Goal: Task Accomplishment & Management: Complete application form

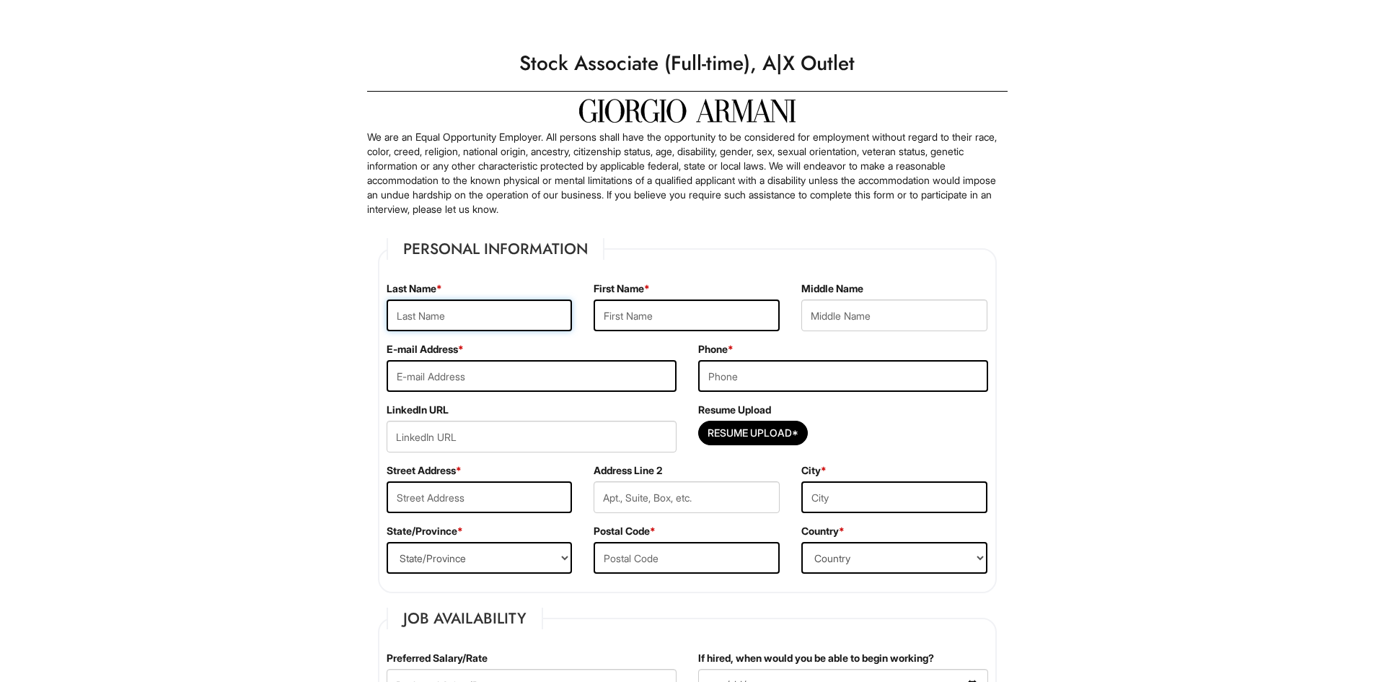
click at [457, 309] on input "text" at bounding box center [480, 315] width 186 height 32
type input "[PERSON_NAME]"
type input "[EMAIL_ADDRESS][DOMAIN_NAME]"
type input "5712424683"
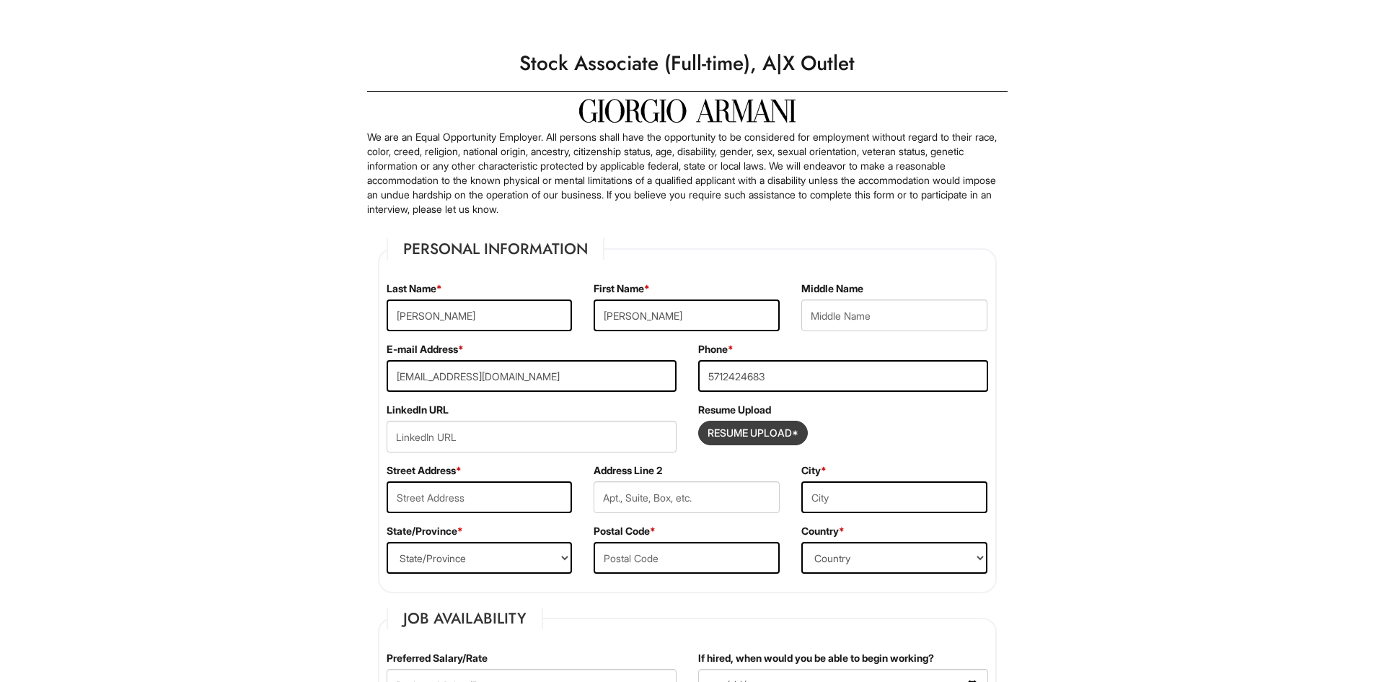
click at [723, 434] on input "Resume Upload*" at bounding box center [753, 432] width 108 height 23
type input "C:\fakepath\OVERALL RESUME_2025.pdf"
click at [545, 504] on input "text" at bounding box center [480, 497] width 186 height 32
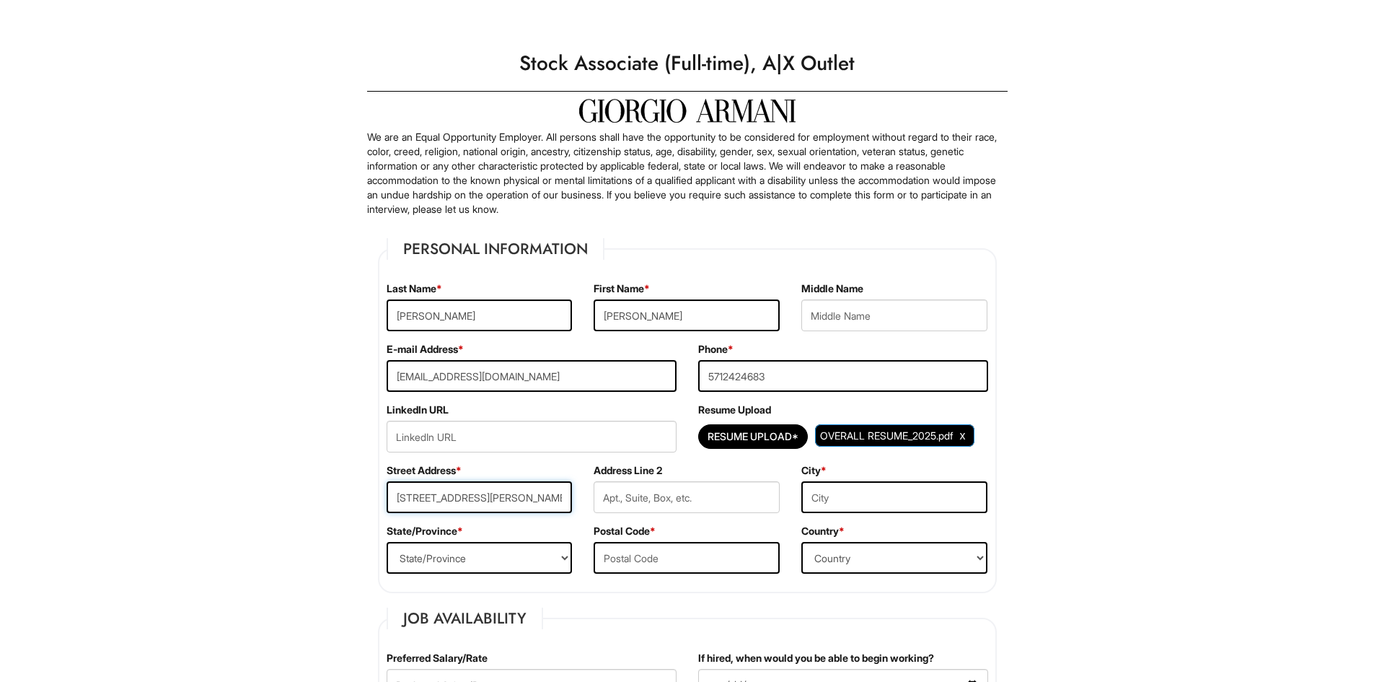
type input "[STREET_ADDRESS][PERSON_NAME]"
type input "[GEOGRAPHIC_DATA]"
click at [541, 560] on select "State/Province [US_STATE] [US_STATE] [US_STATE] [US_STATE] [US_STATE] [US_STATE…" at bounding box center [480, 558] width 186 height 32
select select "NV"
click at [387, 542] on select "State/Province [US_STATE] [US_STATE] [US_STATE] [US_STATE] [US_STATE] [US_STATE…" at bounding box center [480, 558] width 186 height 32
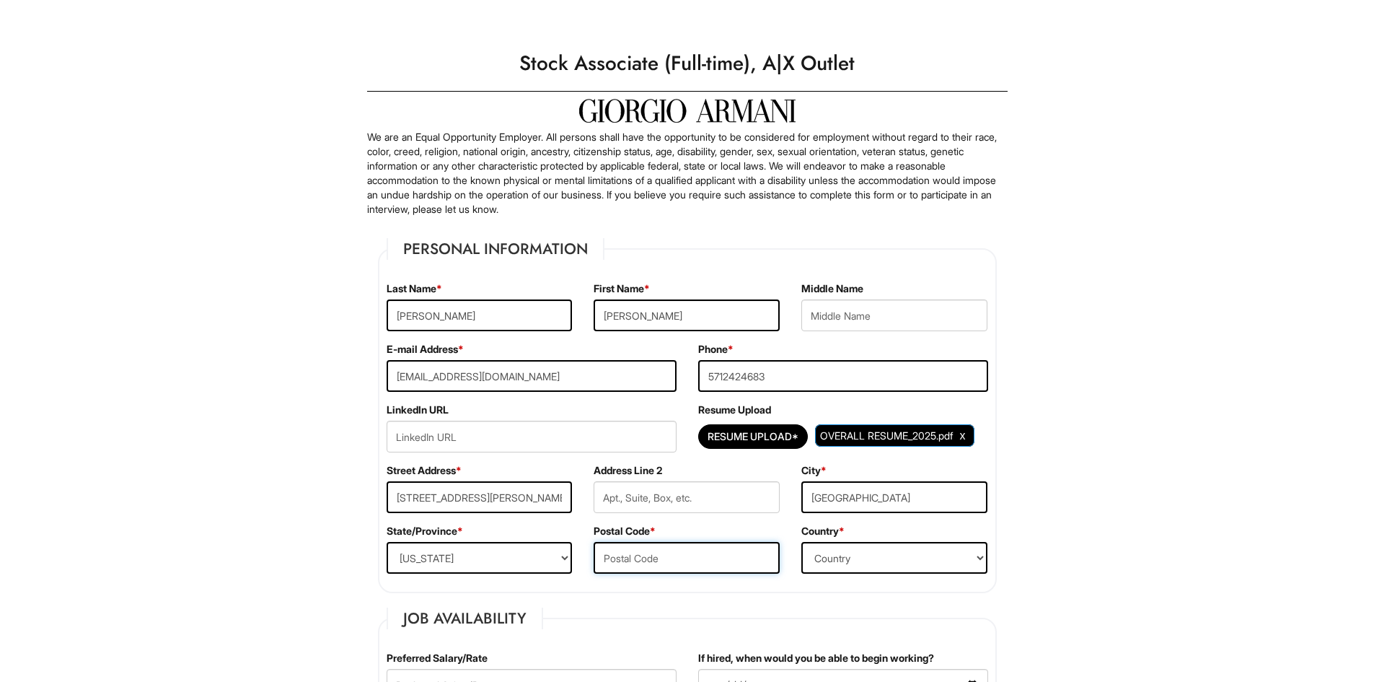
click at [659, 568] on input "text" at bounding box center [687, 558] width 186 height 32
type input "89145"
click at [926, 547] on select "Country [GEOGRAPHIC_DATA] [GEOGRAPHIC_DATA] [GEOGRAPHIC_DATA] [US_STATE] [GEOGR…" at bounding box center [894, 558] width 186 height 32
select select "[GEOGRAPHIC_DATA]"
click at [801, 542] on select "Country [GEOGRAPHIC_DATA] [GEOGRAPHIC_DATA] [GEOGRAPHIC_DATA] [US_STATE] [GEOGR…" at bounding box center [894, 558] width 186 height 32
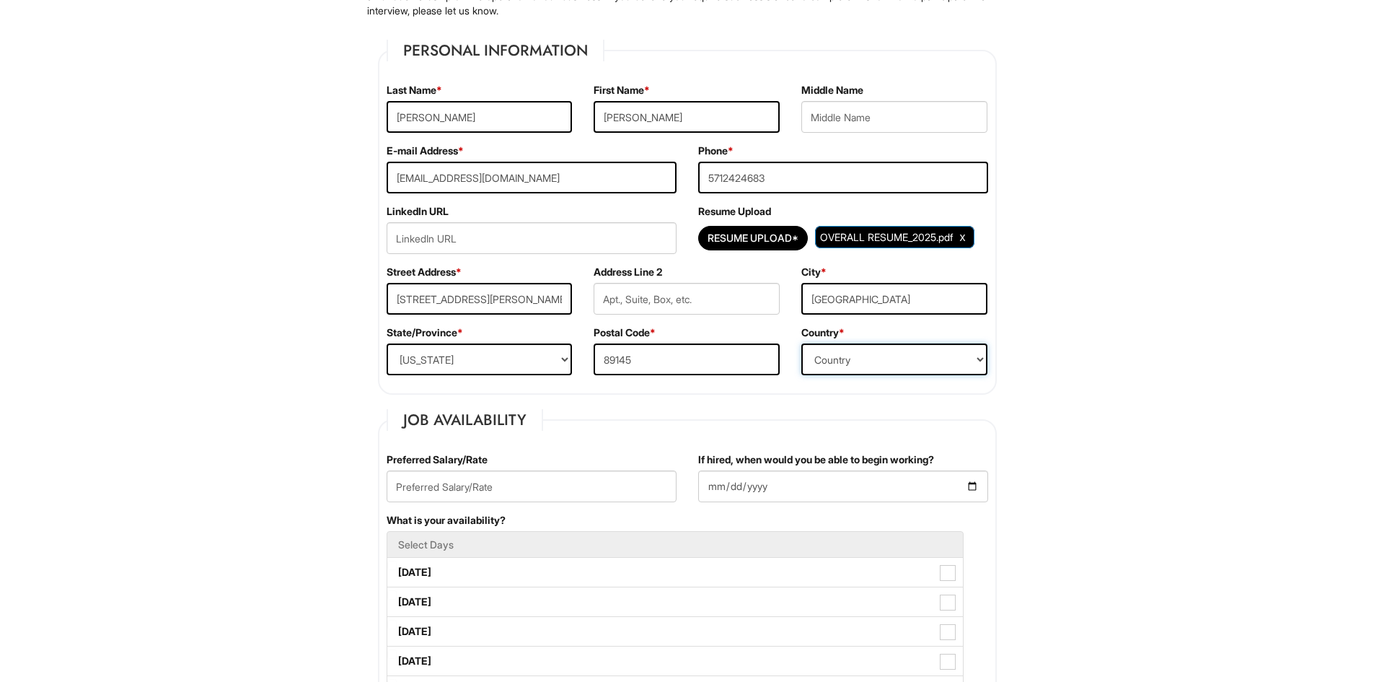
scroll to position [216, 0]
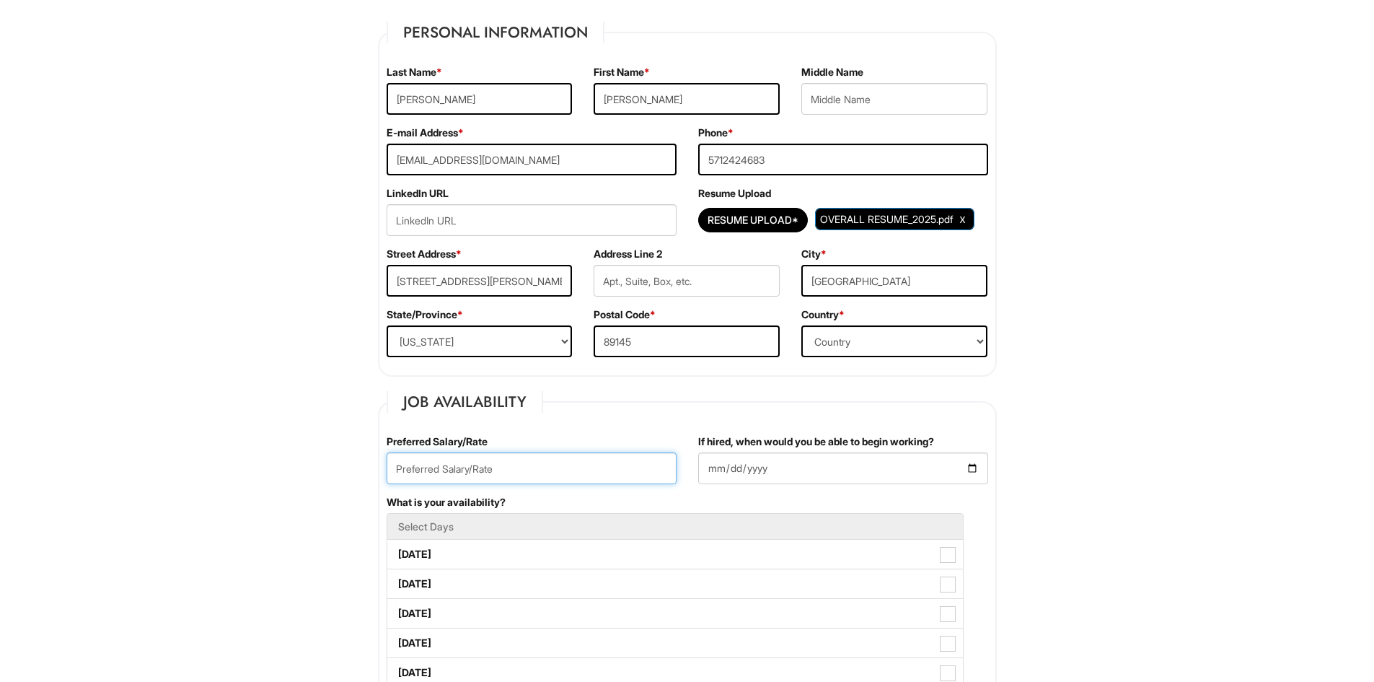
click at [524, 471] on input "text" at bounding box center [532, 468] width 290 height 32
type input "1"
type input "$15"
click at [726, 473] on input "If hired, when would you be able to begin working?" at bounding box center [843, 468] width 290 height 32
click at [965, 466] on input "If hired, when would you be able to begin working?" at bounding box center [843, 468] width 290 height 32
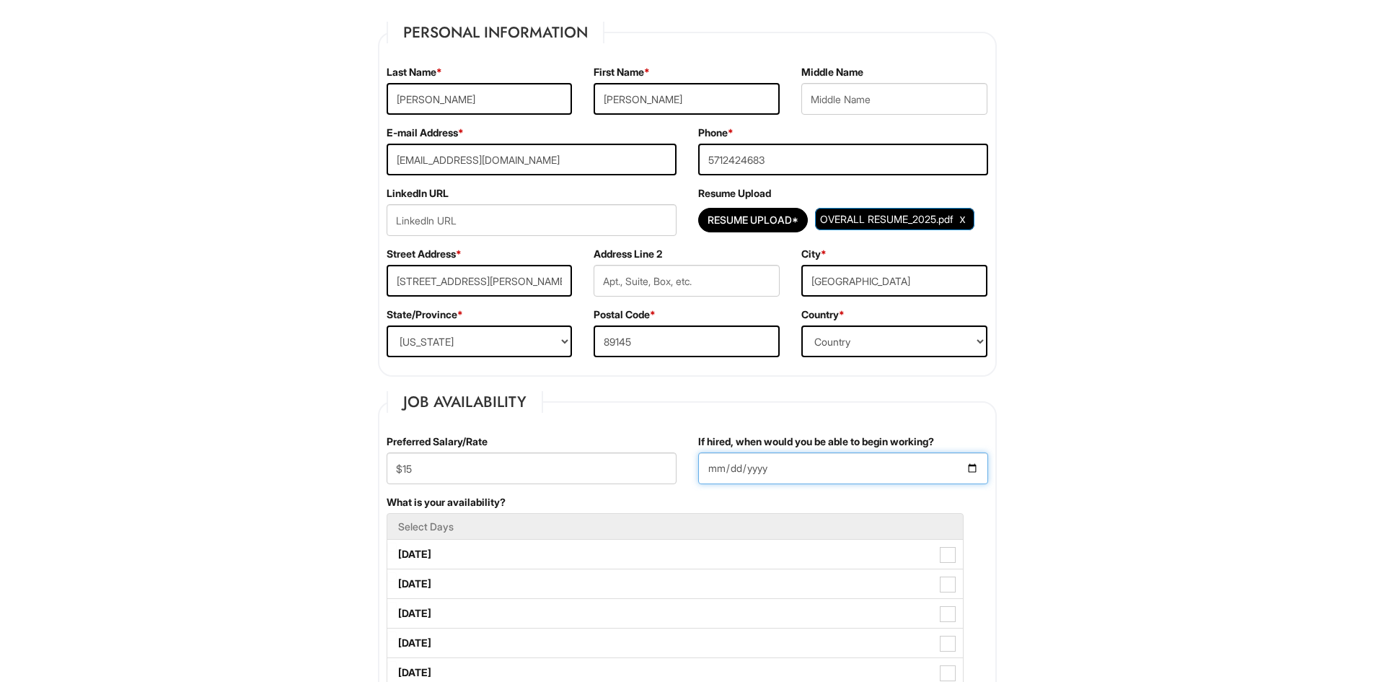
type input "[DATE]"
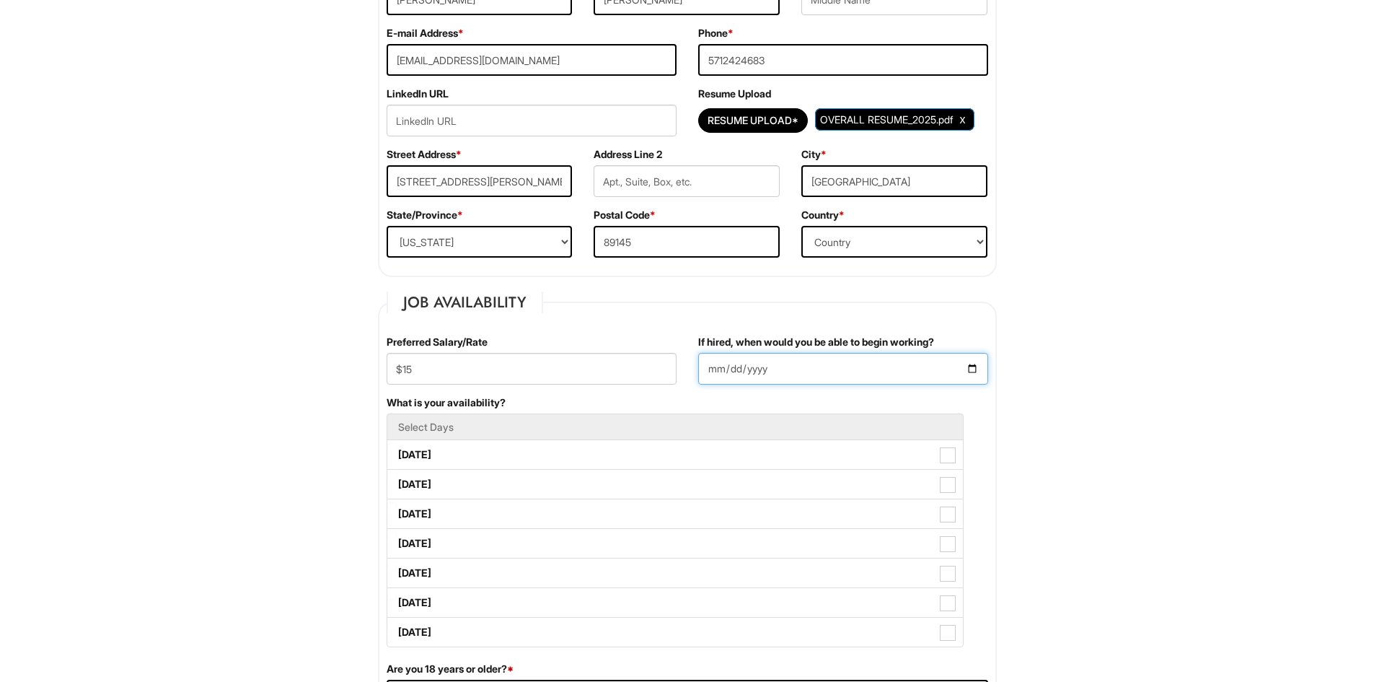
scroll to position [361, 0]
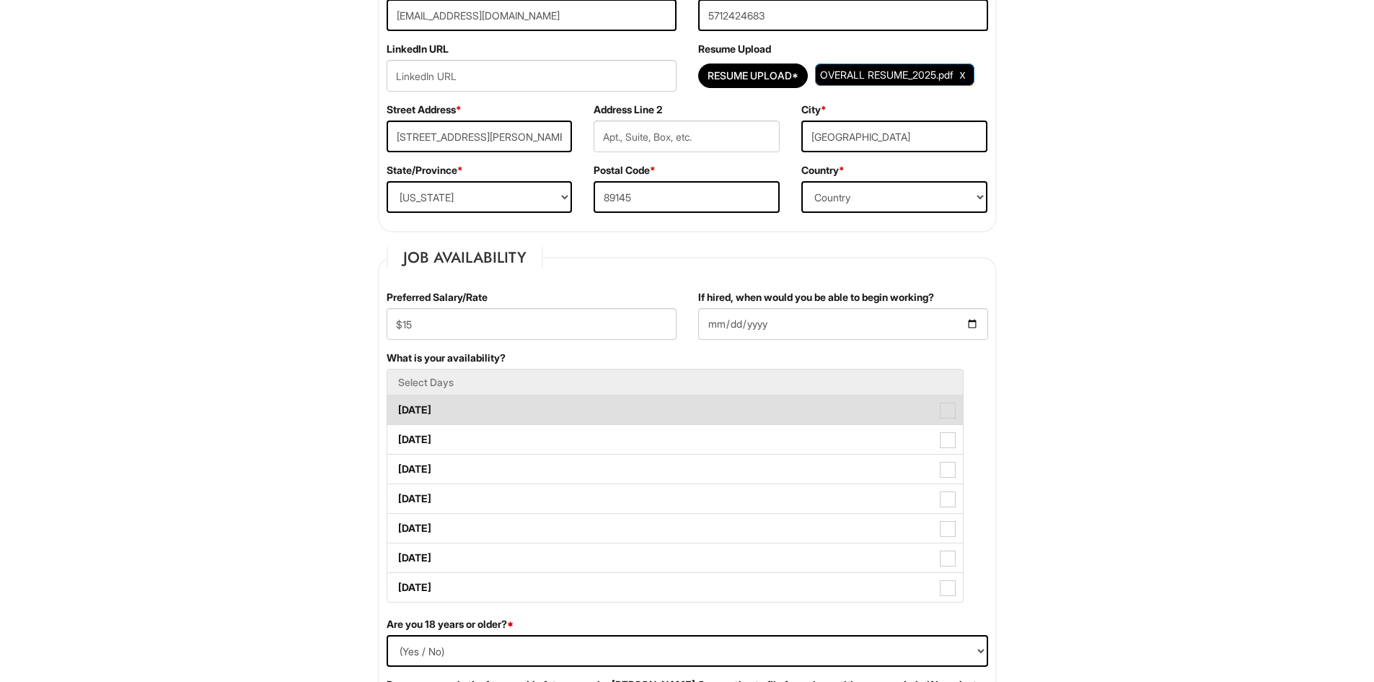
click at [430, 406] on label "[DATE]" at bounding box center [675, 409] width 576 height 29
click at [397, 406] on Available_Monday "[DATE]" at bounding box center [391, 402] width 9 height 9
checkbox Available_Monday "true"
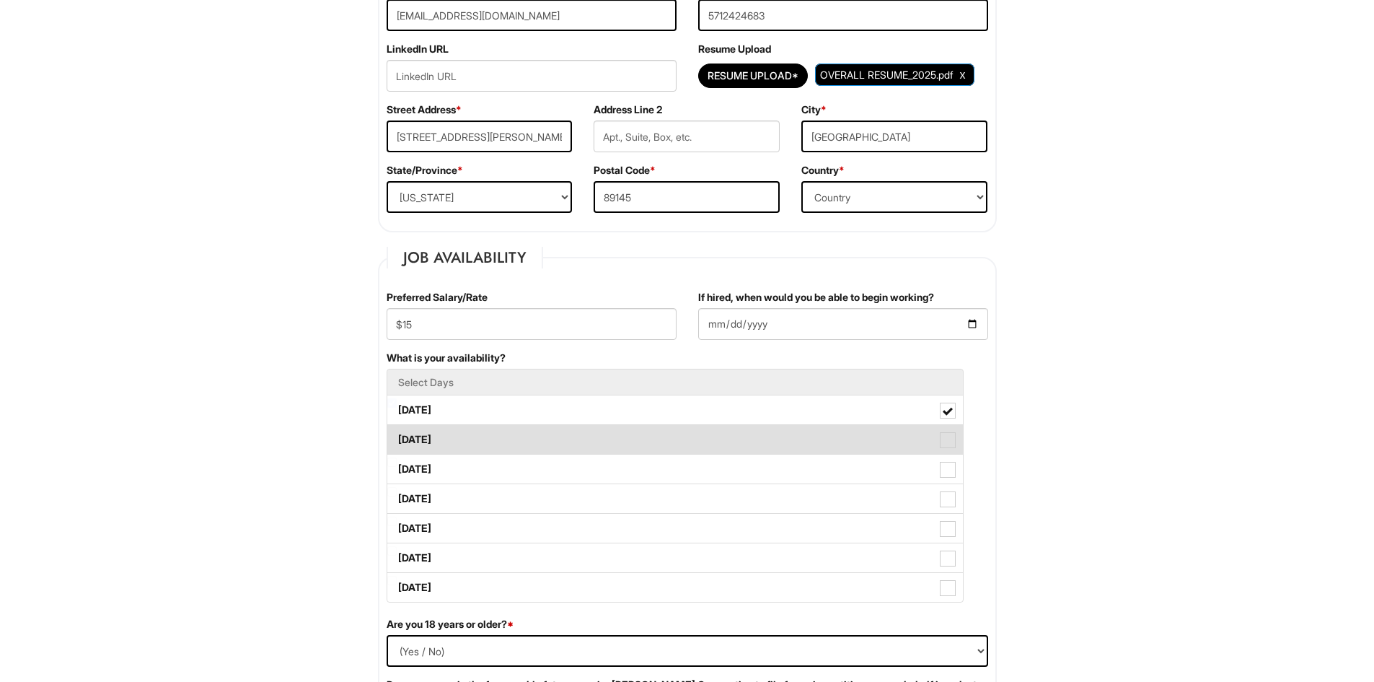
click at [454, 443] on label "[DATE]" at bounding box center [675, 439] width 576 height 29
click at [397, 437] on Available_Tuesday "[DATE]" at bounding box center [391, 432] width 9 height 9
checkbox Available_Tuesday "true"
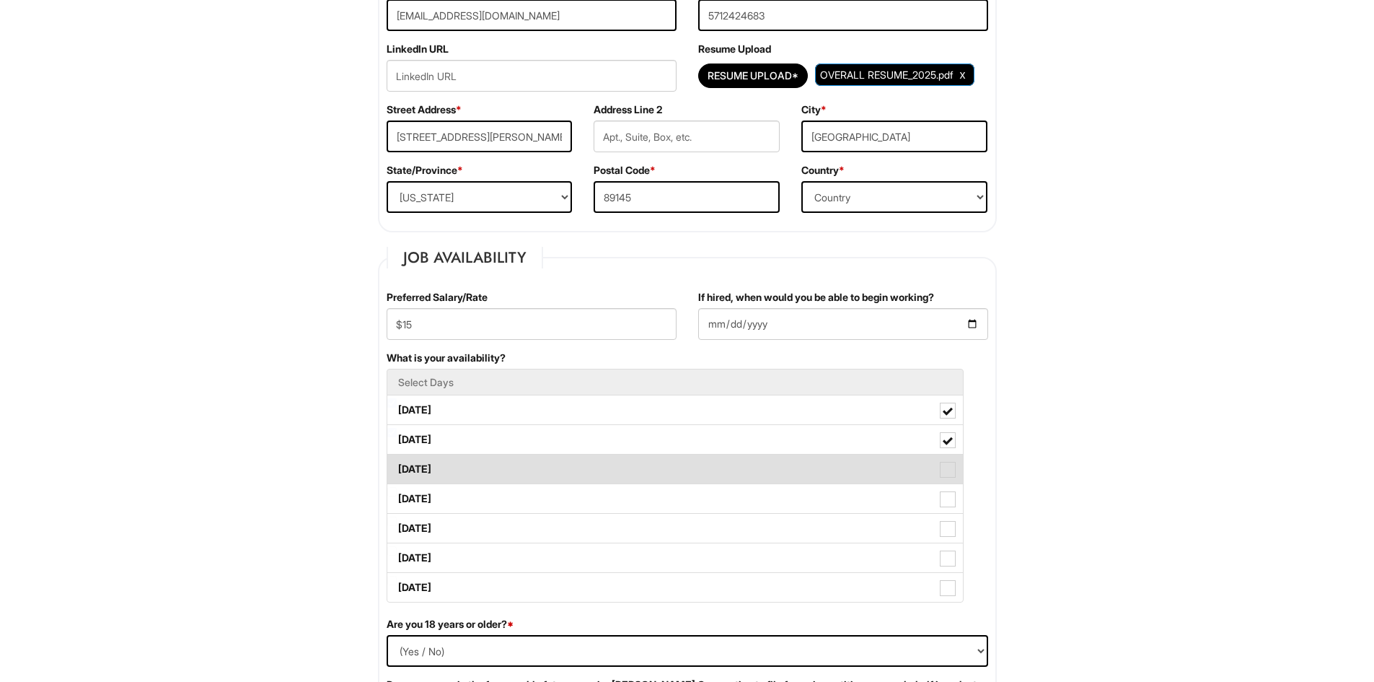
click at [457, 474] on label "[DATE]" at bounding box center [675, 468] width 576 height 29
click at [397, 467] on Available_Wednesday "[DATE]" at bounding box center [391, 461] width 9 height 9
checkbox Available_Wednesday "true"
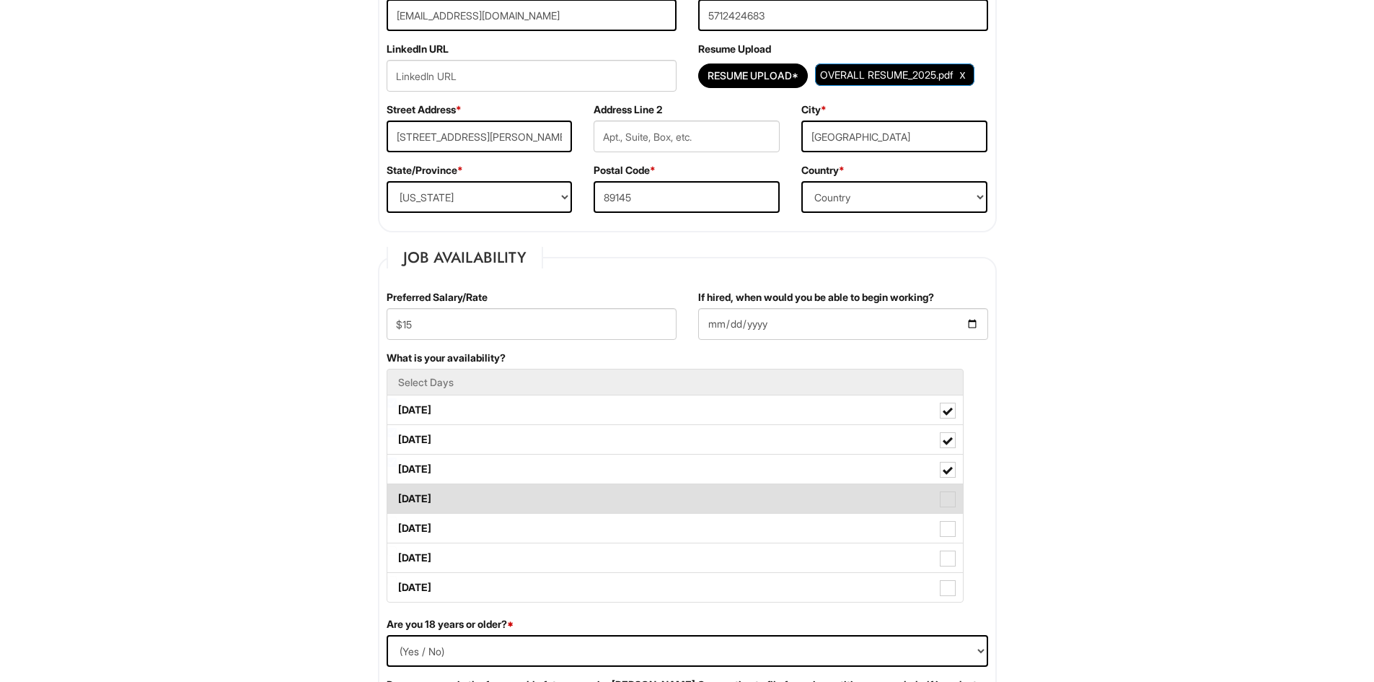
click at [458, 495] on label "[DATE]" at bounding box center [675, 498] width 576 height 29
click at [397, 495] on Available_Thursday "[DATE]" at bounding box center [391, 491] width 9 height 9
checkbox Available_Thursday "true"
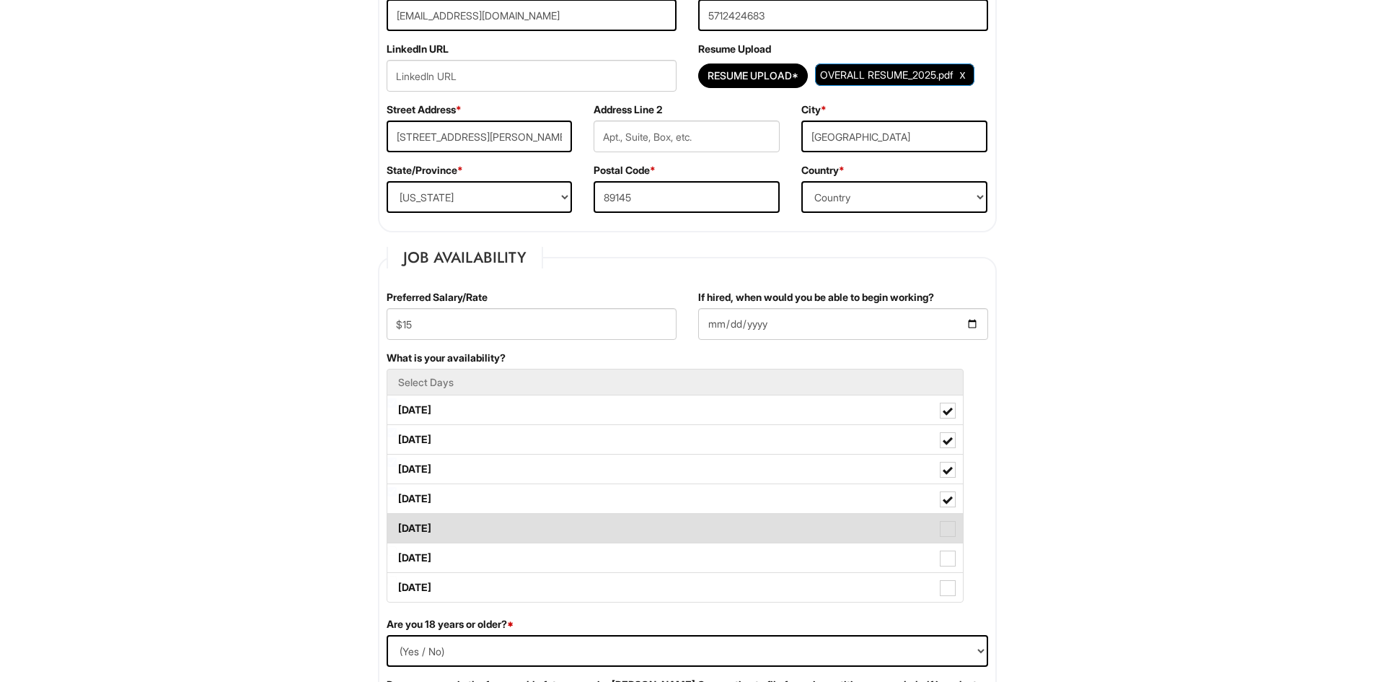
click at [436, 533] on label "[DATE]" at bounding box center [675, 528] width 576 height 29
click at [397, 526] on Available_Friday "[DATE]" at bounding box center [391, 521] width 9 height 9
checkbox Available_Friday "true"
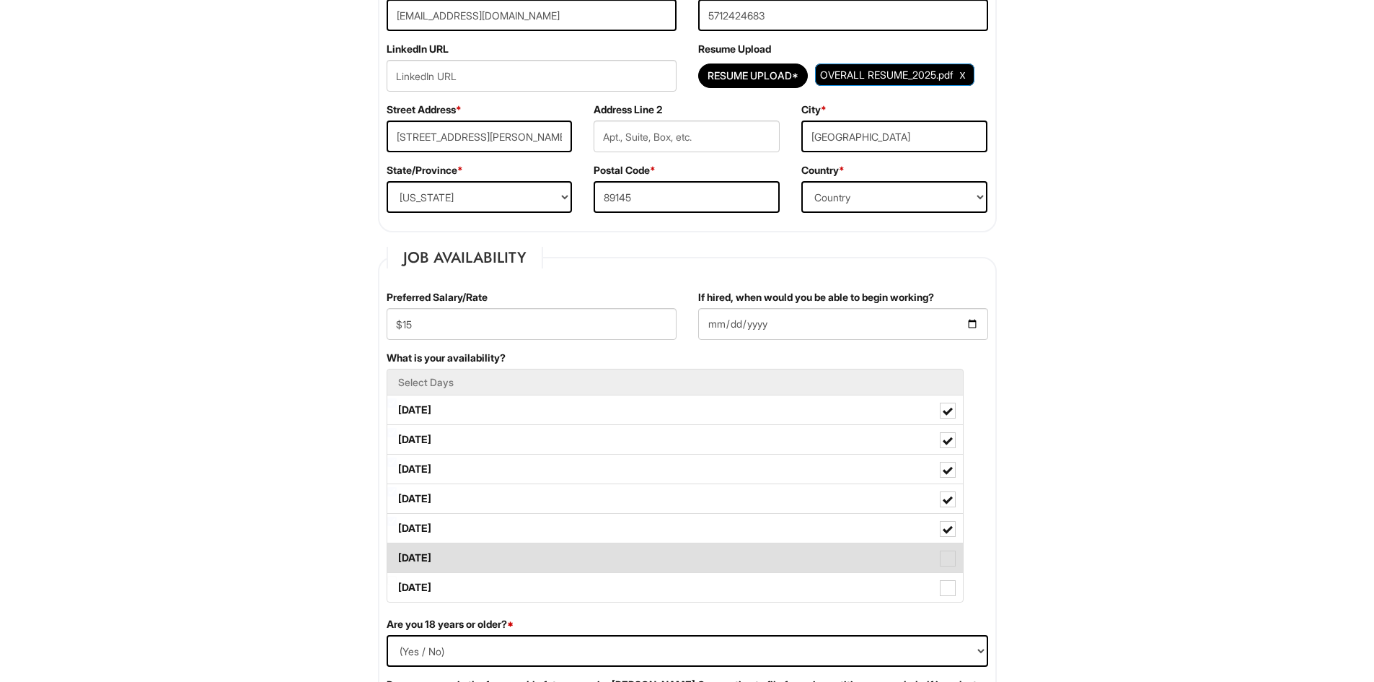
click at [437, 555] on label "[DATE]" at bounding box center [675, 557] width 576 height 29
click at [397, 555] on Available_Saturday "[DATE]" at bounding box center [391, 550] width 9 height 9
checkbox Available_Saturday "true"
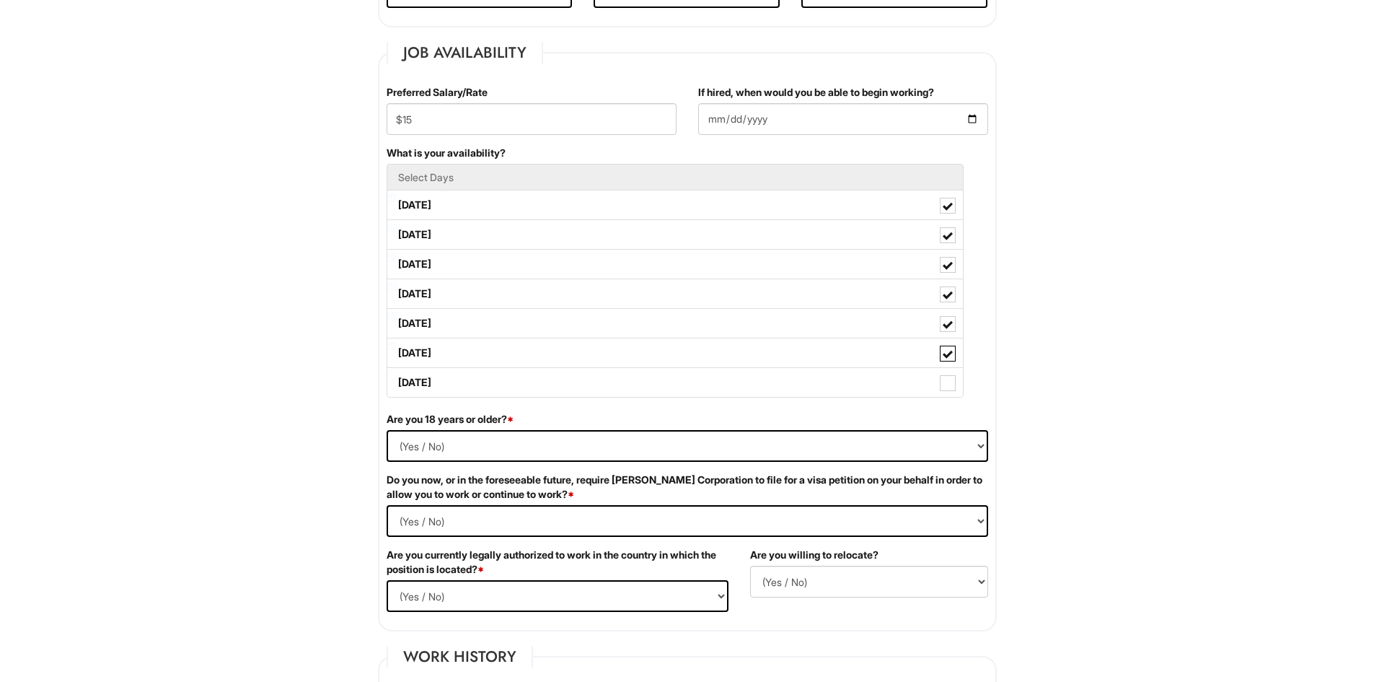
scroll to position [577, 0]
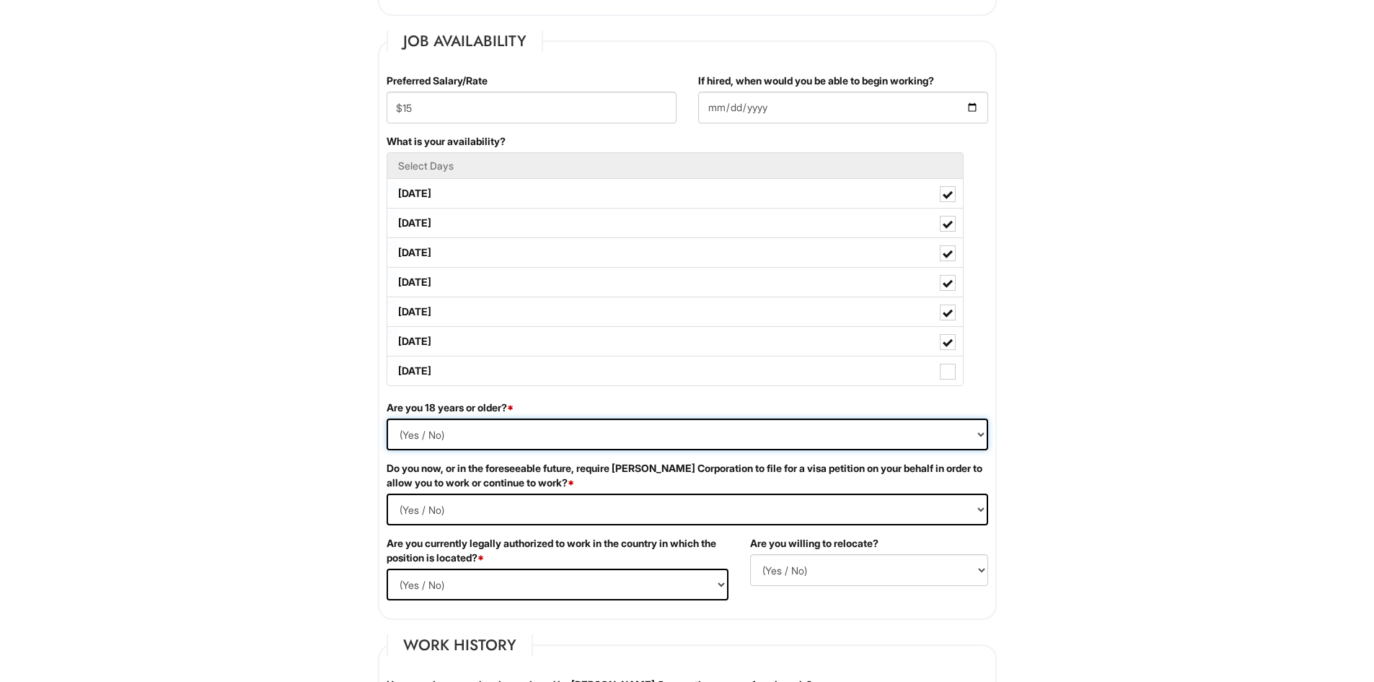
click at [477, 423] on select "(Yes / No) Yes No" at bounding box center [688, 434] width 602 height 32
select select "Yes"
click at [387, 418] on select "(Yes / No) Yes No" at bounding box center [688, 434] width 602 height 32
click at [457, 521] on Required "(Yes / No) Yes No" at bounding box center [688, 509] width 602 height 32
select Required "No"
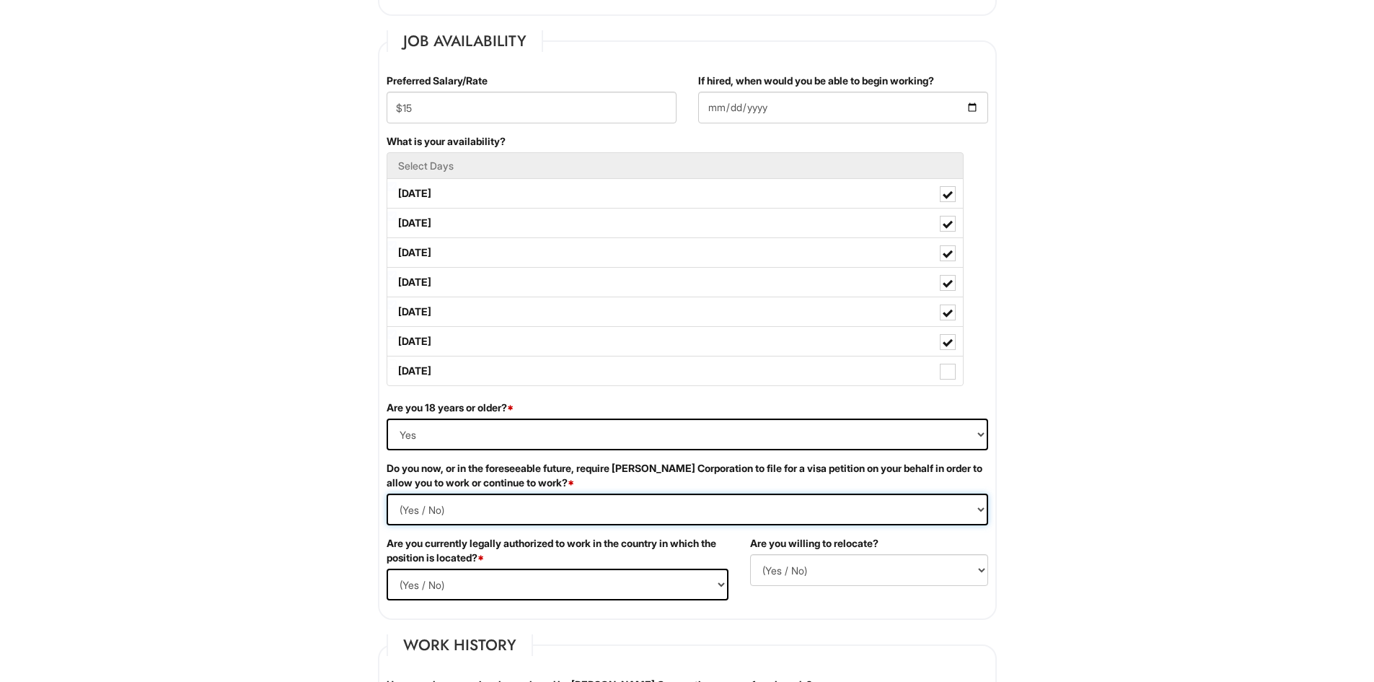
click at [387, 493] on Required "(Yes / No) Yes No" at bounding box center [688, 509] width 602 height 32
click at [439, 599] on select "(Yes / No) Yes No" at bounding box center [558, 584] width 342 height 32
select select "Yes"
click at [387, 568] on select "(Yes / No) Yes No" at bounding box center [558, 584] width 342 height 32
click at [812, 571] on select "(Yes / No) No Yes" at bounding box center [869, 570] width 238 height 32
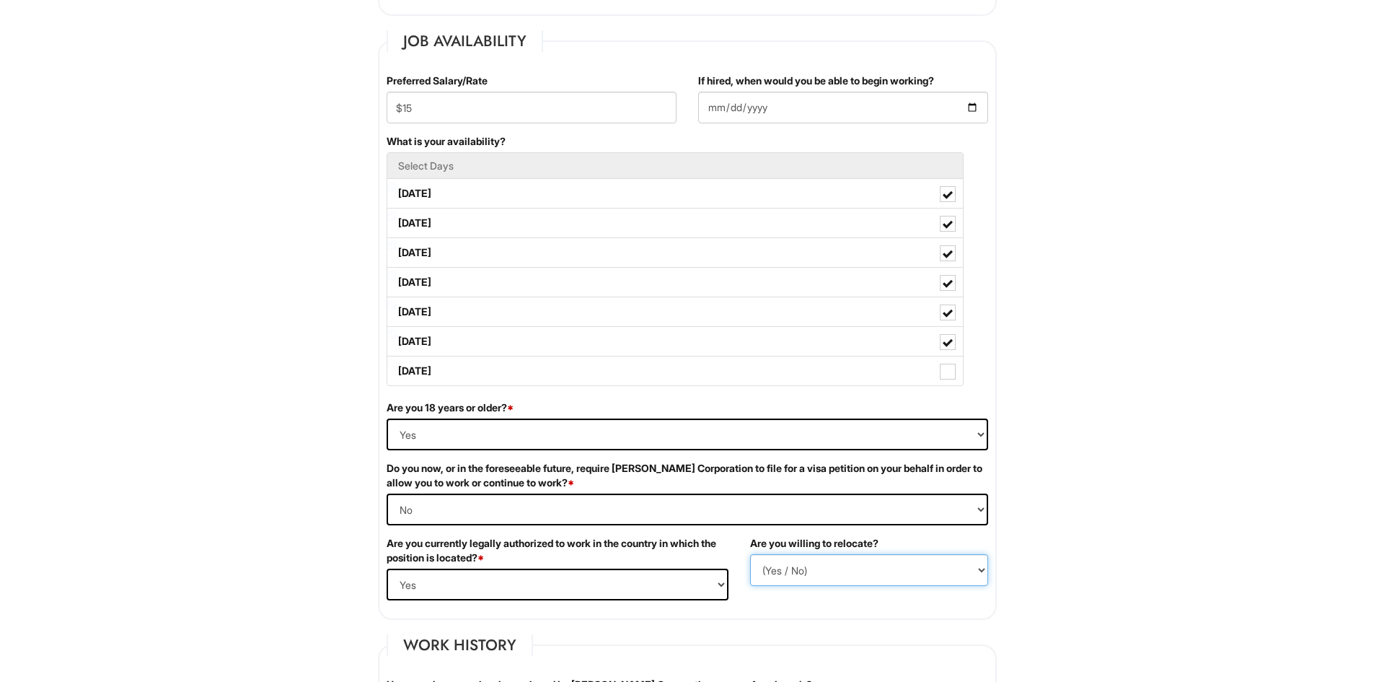
select select "N"
click at [750, 554] on select "(Yes / No) No Yes" at bounding box center [869, 570] width 238 height 32
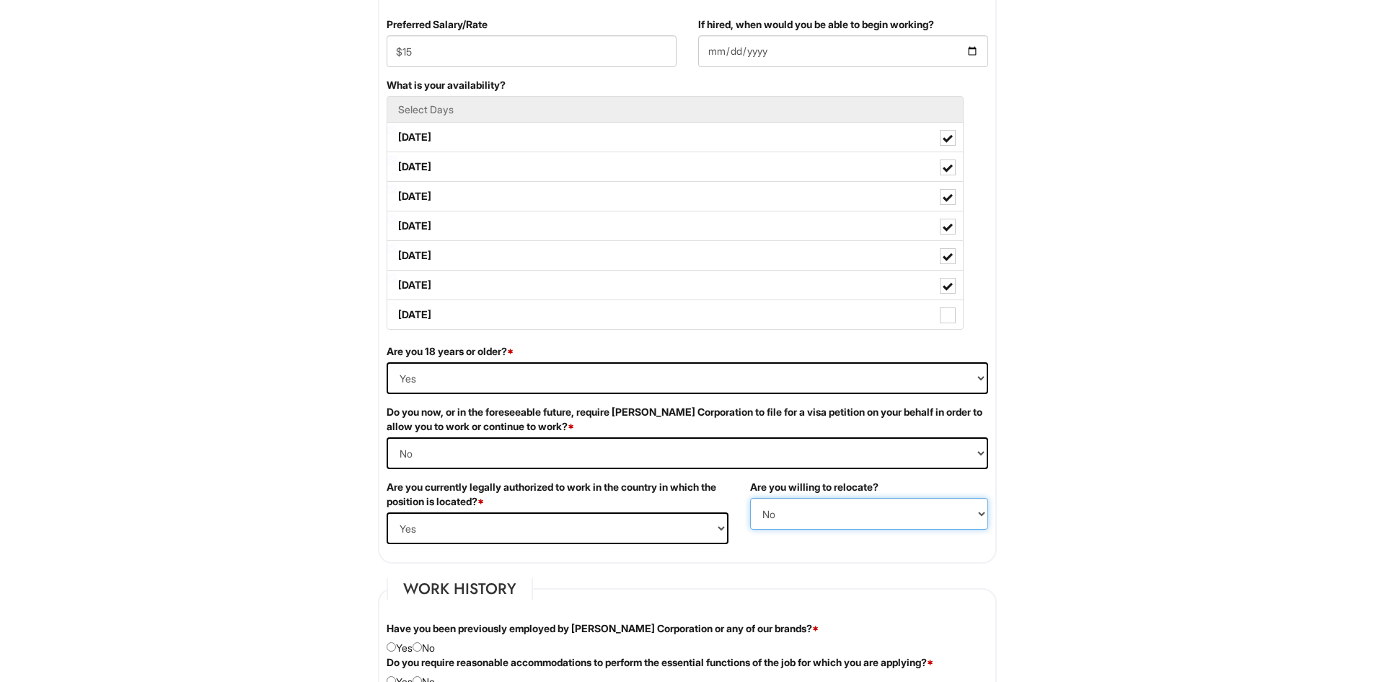
scroll to position [866, 0]
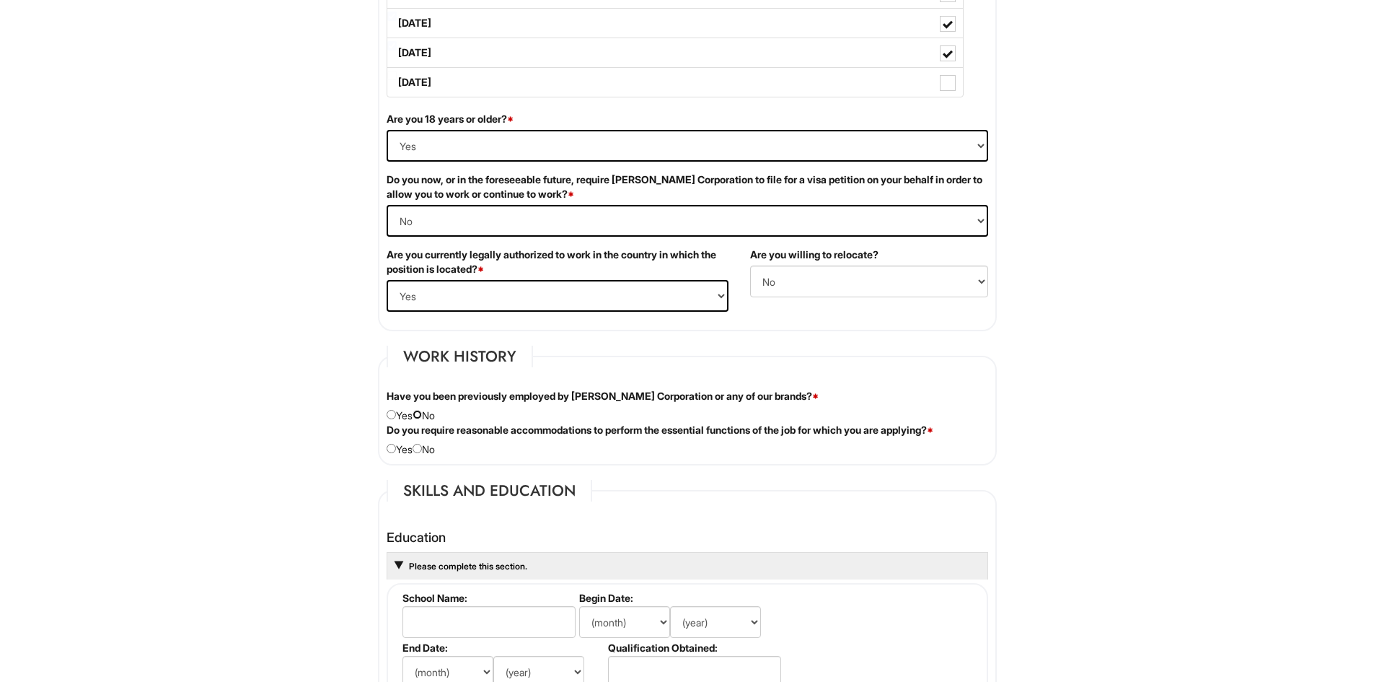
click at [422, 413] on input "radio" at bounding box center [417, 414] width 9 height 9
radio input "true"
click at [429, 455] on div "Do you require reasonable accommodations to perform the essential functions of …" at bounding box center [687, 440] width 623 height 34
click at [422, 450] on input "radio" at bounding box center [417, 448] width 9 height 9
radio input "true"
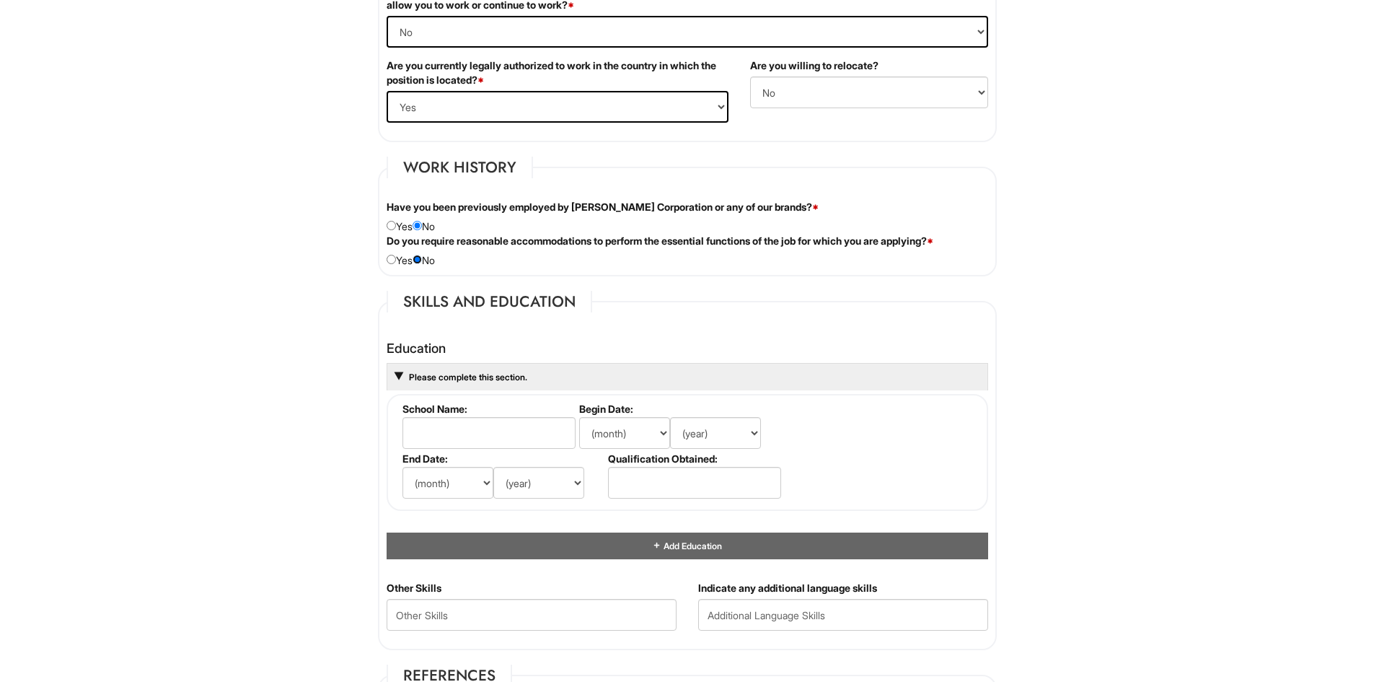
scroll to position [1082, 0]
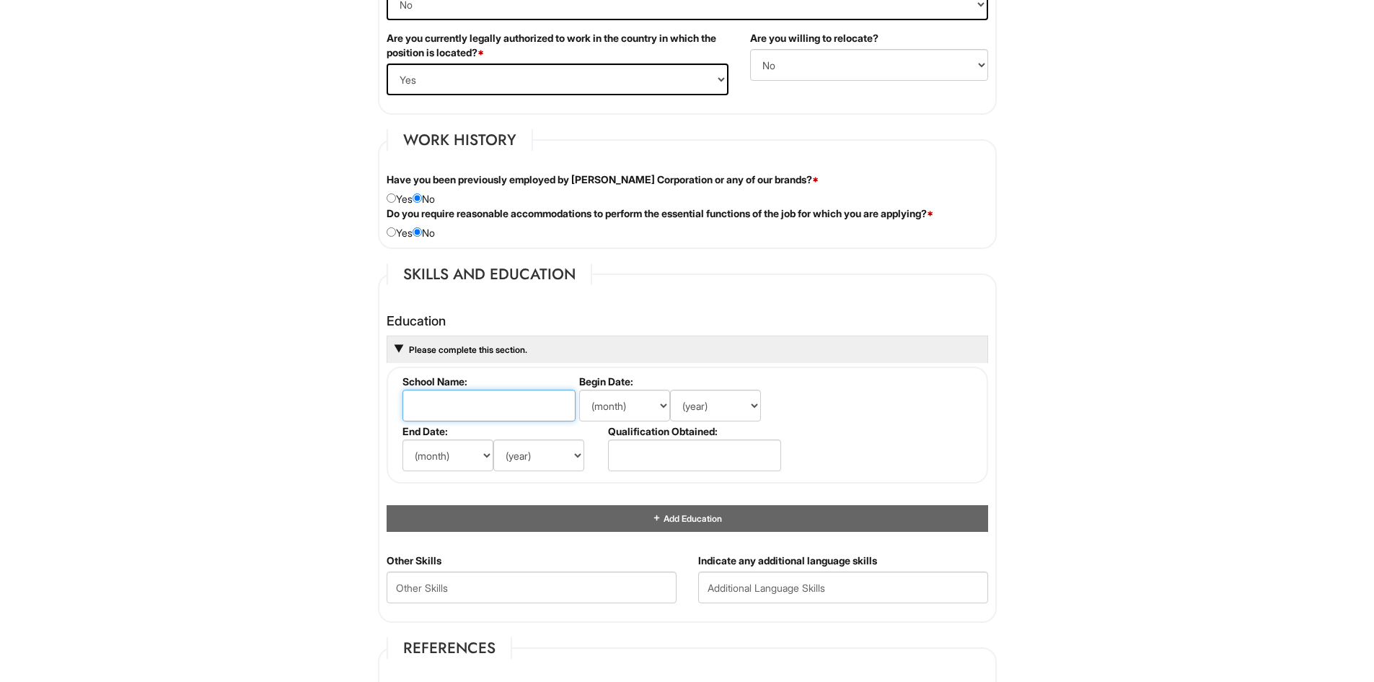
click at [469, 402] on input "text" at bounding box center [489, 406] width 173 height 32
type input "[GEOGRAPHIC_DATA][PERSON_NAME]"
click at [618, 403] on select "(month) Jan Feb Mar Apr May Jun [DATE] Aug Sep Oct Nov Dec" at bounding box center [624, 406] width 91 height 32
click at [579, 390] on select "(month) Jan Feb Mar Apr May Jun [DATE] Aug Sep Oct Nov Dec" at bounding box center [624, 406] width 91 height 32
click at [716, 401] on select "(year) 2029 2028 2027 2026 2025 2024 2023 2022 2021 2020 2019 2018 2017 2016 20…" at bounding box center [715, 406] width 91 height 32
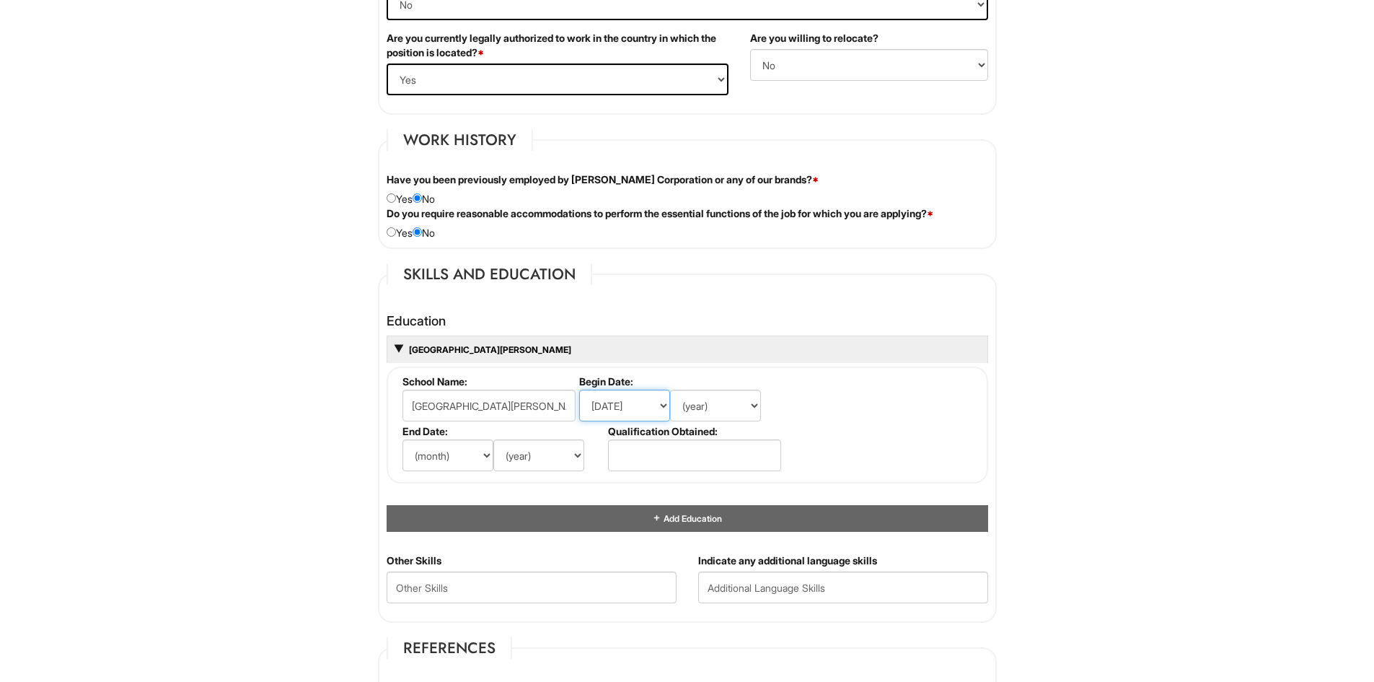
click at [629, 399] on select "(month) Jan Feb Mar Apr May Jun [DATE] Aug Sep Oct Nov Dec" at bounding box center [624, 406] width 91 height 32
select select "8"
click at [579, 390] on select "(month) Jan Feb Mar Apr May Jun [DATE] Aug Sep Oct Nov Dec" at bounding box center [624, 406] width 91 height 32
click at [713, 400] on select "(year) 2029 2028 2027 2026 2025 2024 2023 2022 2021 2020 2019 2018 2017 2016 20…" at bounding box center [715, 406] width 91 height 32
select select "2018"
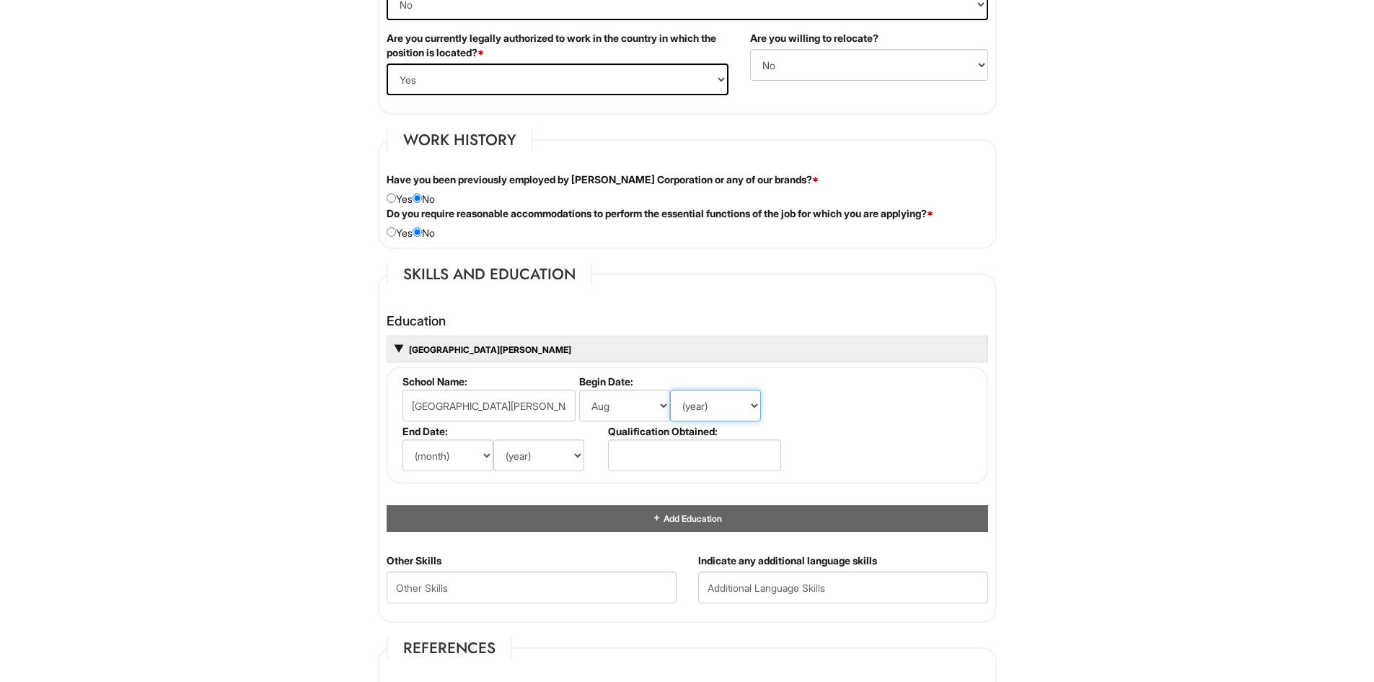
click at [670, 390] on select "(year) 2029 2028 2027 2026 2025 2024 2023 2022 2021 2020 2019 2018 2017 2016 20…" at bounding box center [715, 406] width 91 height 32
click at [452, 456] on select "(month) Jan Feb Mar Apr May Jun [DATE] Aug Sep Oct Nov Dec" at bounding box center [448, 455] width 91 height 32
select select "7"
click at [403, 439] on select "(month) Jan Feb Mar Apr May Jun [DATE] Aug Sep Oct Nov Dec" at bounding box center [448, 455] width 91 height 32
click at [543, 452] on select "(year) 2029 2028 2027 2026 2025 2024 2023 2022 2021 2020 2019 2018 2017 2016 20…" at bounding box center [538, 455] width 91 height 32
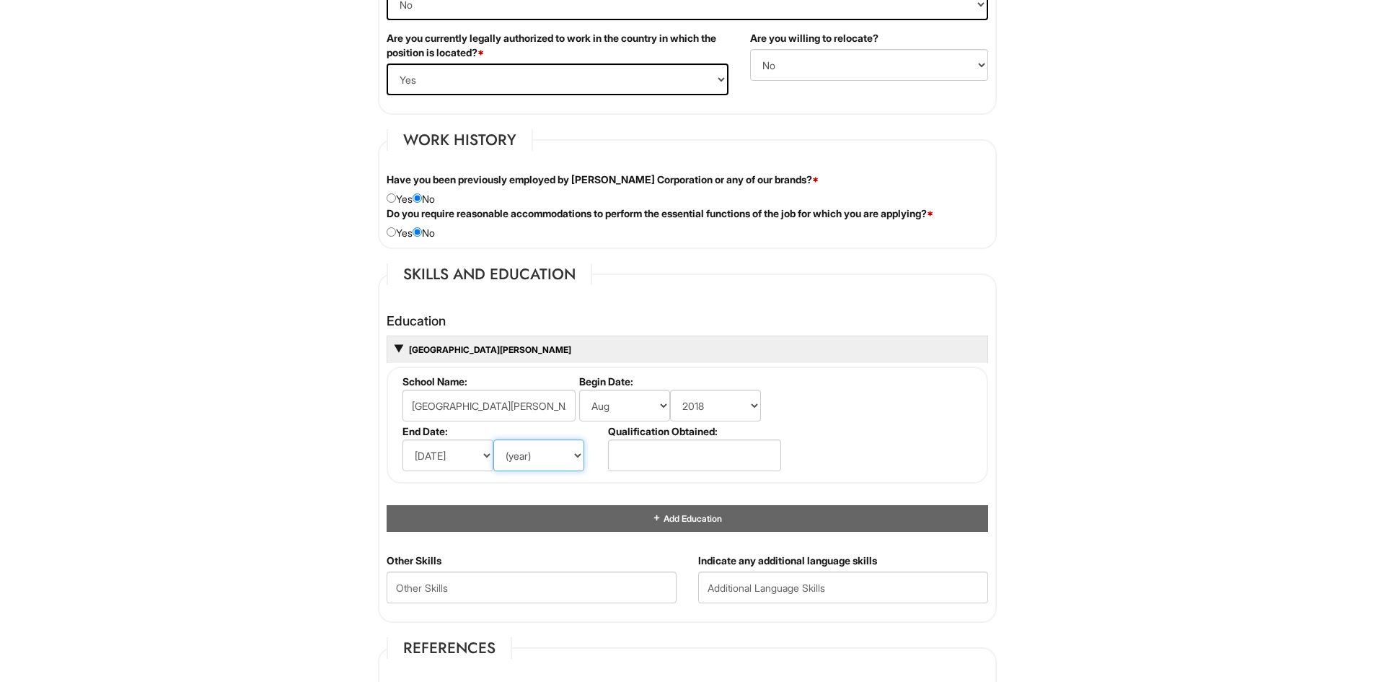
select select "2022"
click at [493, 439] on select "(year) 2029 2028 2027 2026 2025 2024 2023 2022 2021 2020 2019 2018 2017 2016 20…" at bounding box center [538, 455] width 91 height 32
click at [708, 456] on input "text" at bounding box center [694, 455] width 173 height 32
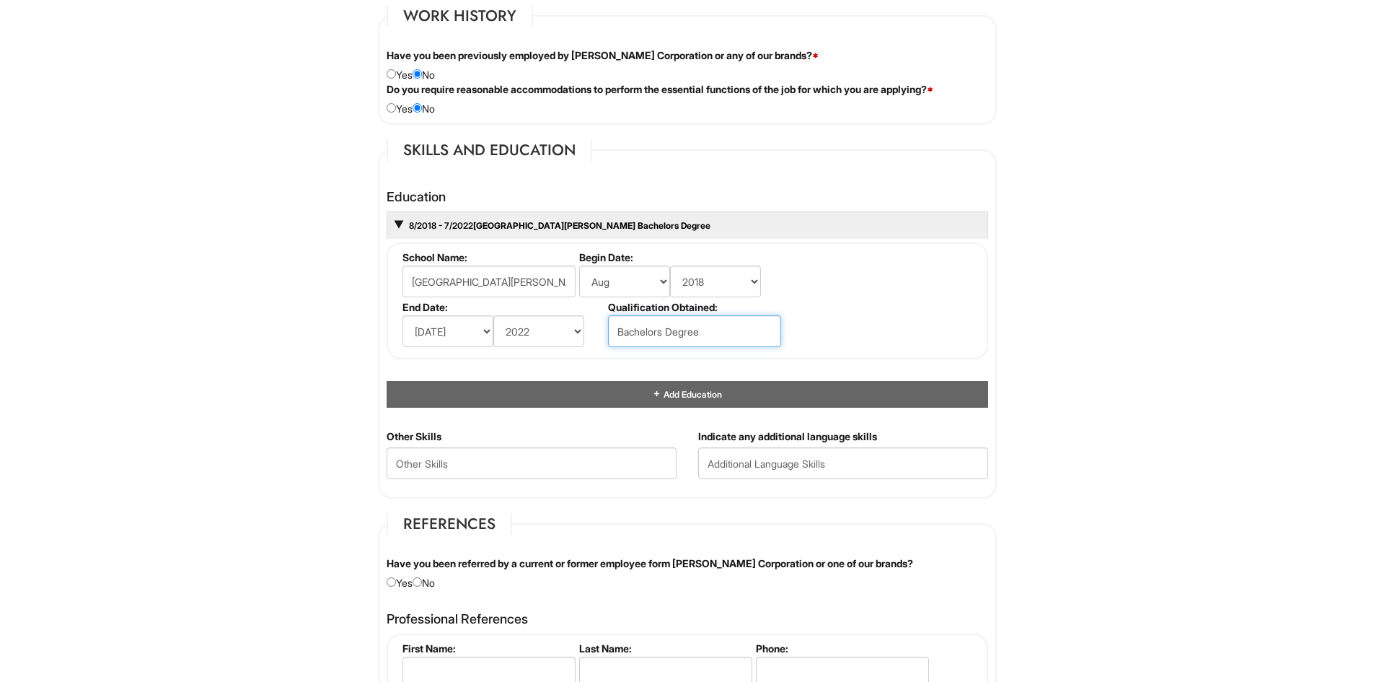
scroll to position [1226, 0]
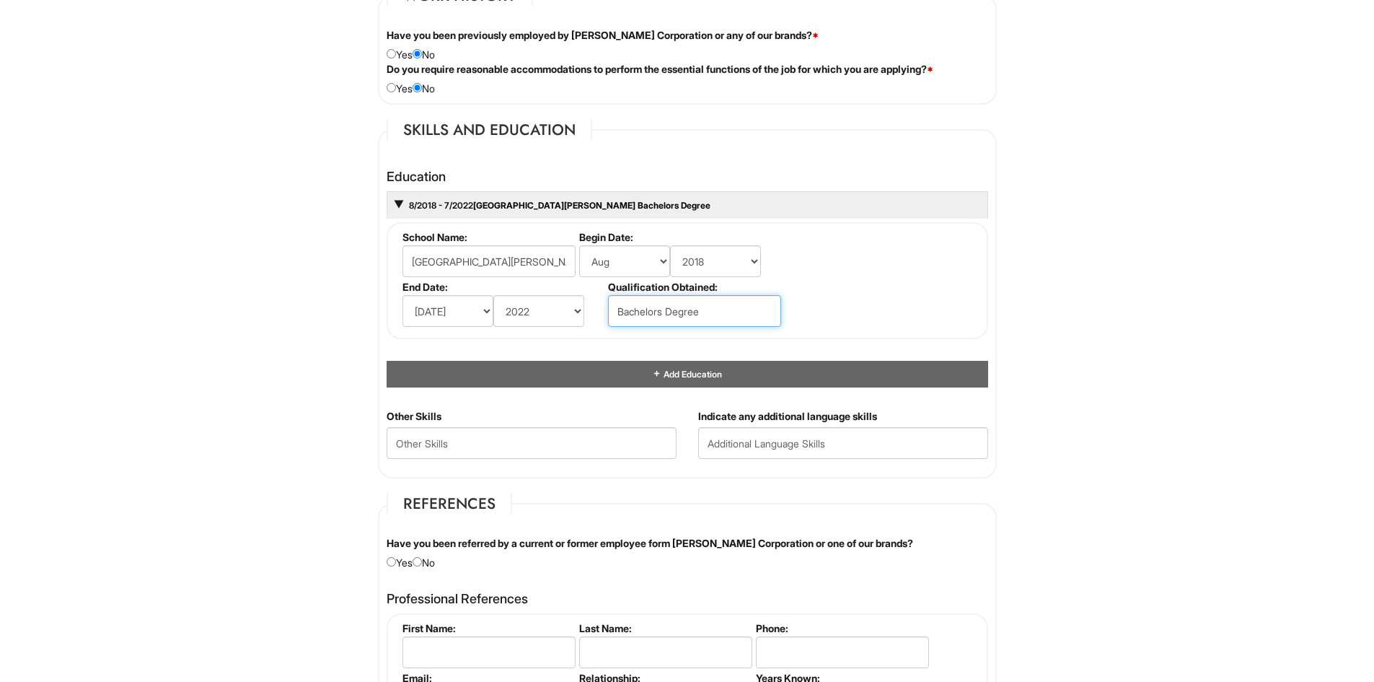
type input "Bachelors Degree"
click at [612, 439] on Skills "text" at bounding box center [532, 443] width 290 height 32
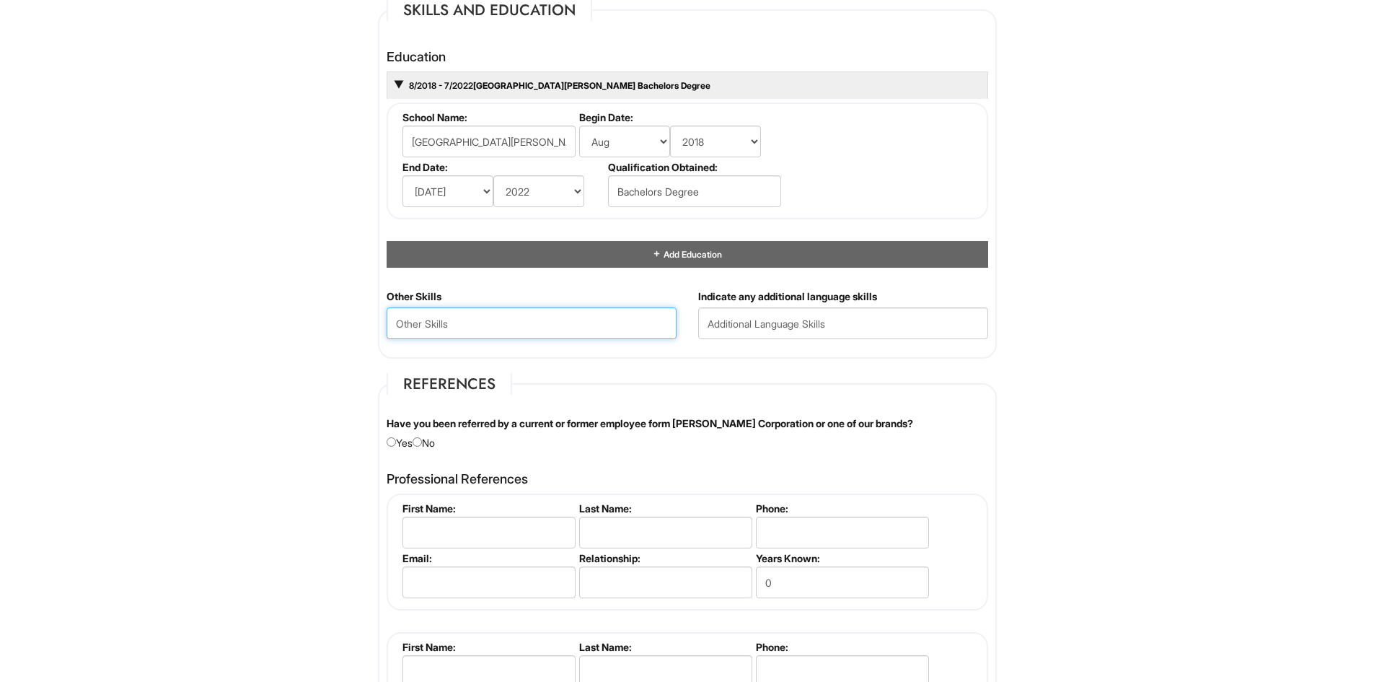
scroll to position [1371, 0]
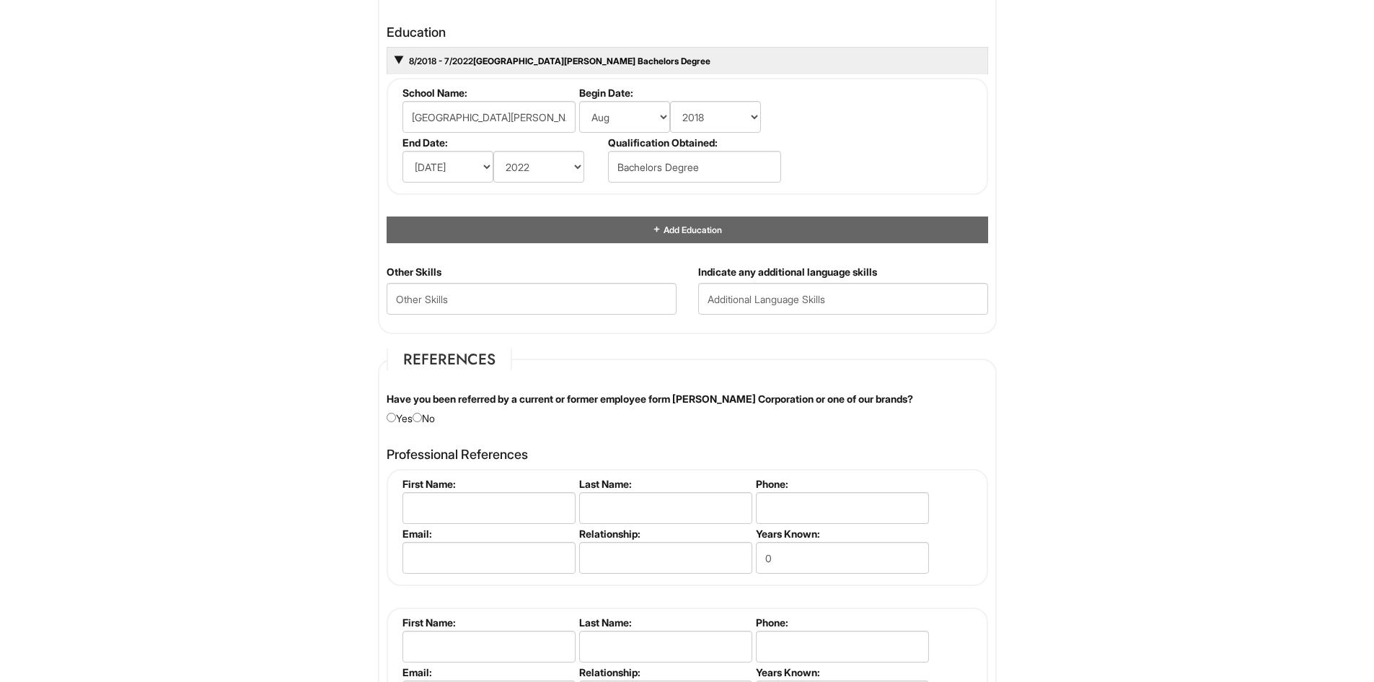
click at [1020, 439] on div "1 2 3 Stock Associate (Full-time), A|X Outlet PLEASE COMPLETE ALL REQUIRED FIEL…" at bounding box center [687, 42] width 669 height 2754
click at [422, 418] on input "radio" at bounding box center [417, 417] width 9 height 9
radio input "true"
click at [608, 426] on fieldset "References Have you been referred by a current or former employee form [PERSON_…" at bounding box center [687, 551] width 619 height 406
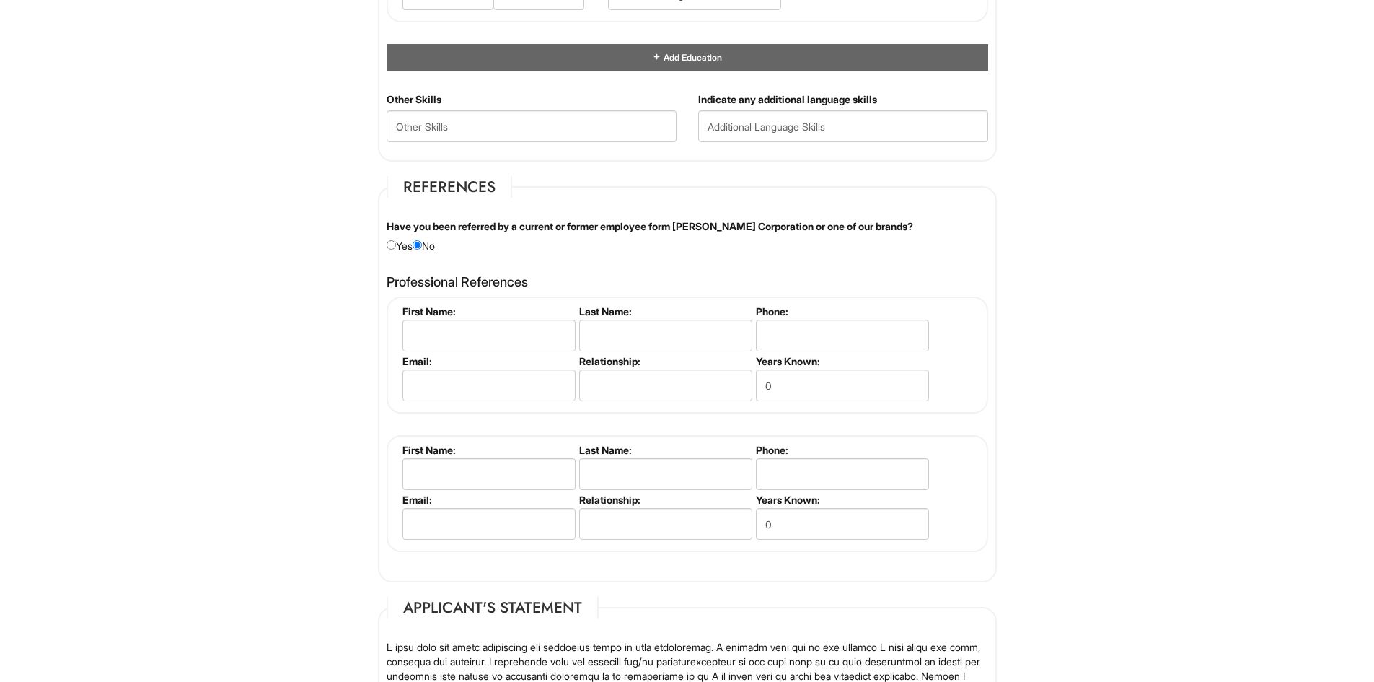
scroll to position [1587, 0]
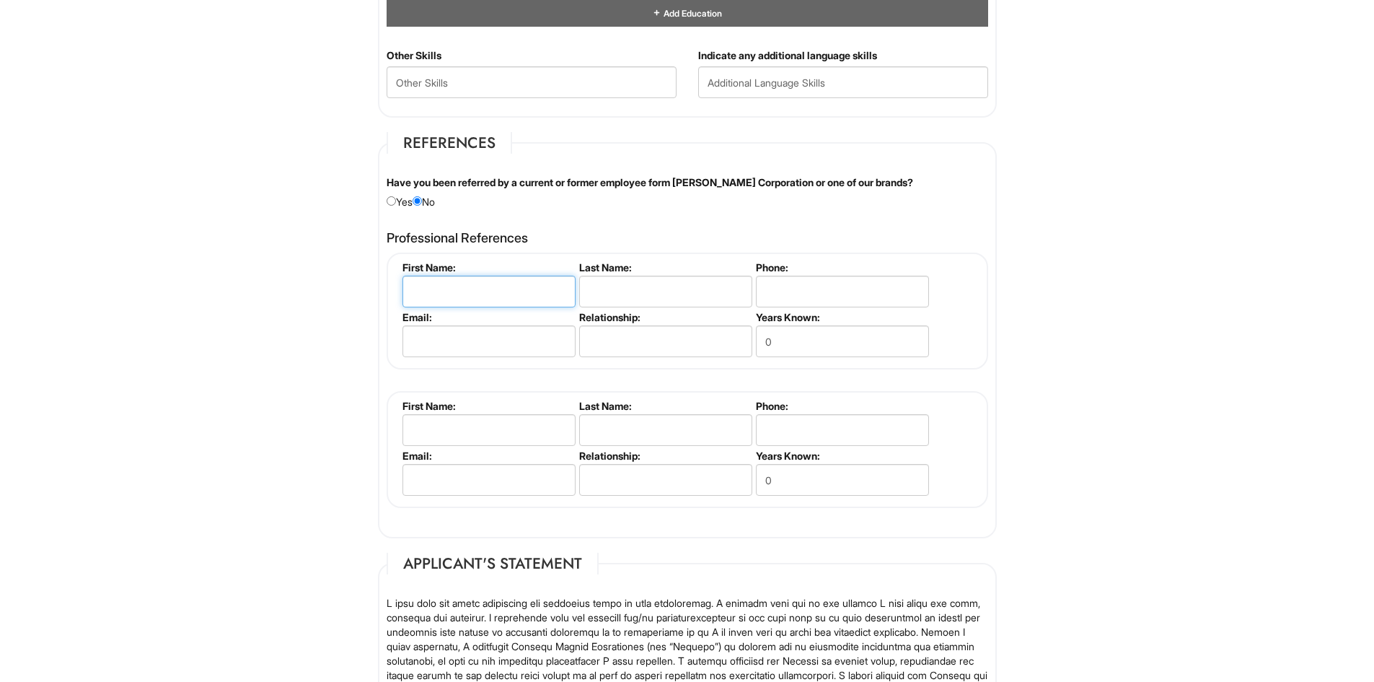
click at [511, 291] on input "text" at bounding box center [489, 292] width 173 height 32
click at [654, 207] on div "Have you been referred by a current or former employee form [PERSON_NAME] Corpo…" at bounding box center [687, 192] width 623 height 34
click at [467, 281] on input "text" at bounding box center [489, 292] width 173 height 32
type input "[PERSON_NAME]"
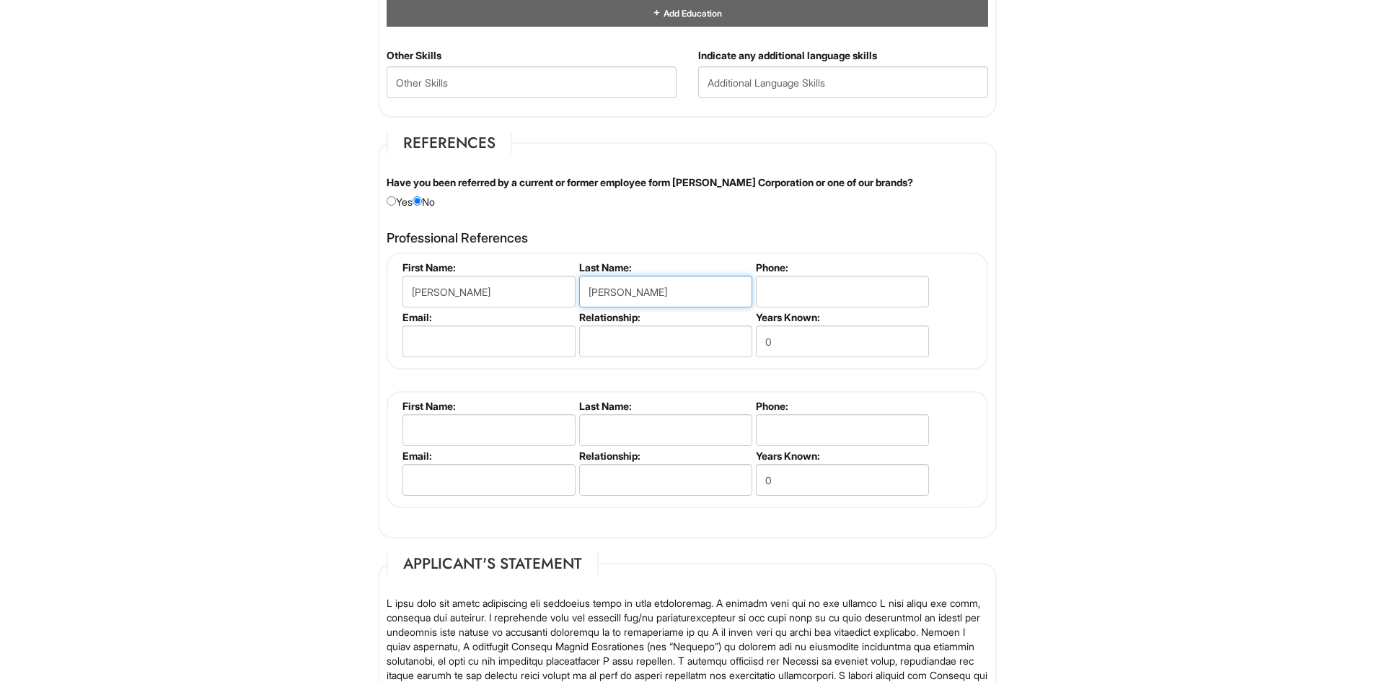
type input "[PERSON_NAME]"
type input "7024694576"
click at [434, 334] on input "email" at bounding box center [489, 341] width 173 height 32
drag, startPoint x: 854, startPoint y: 341, endPoint x: 669, endPoint y: 355, distance: 185.2
click at [671, 261] on ul "First Name: [PERSON_NAME] Last Name: [PERSON_NAME] Phone: [PHONE_NUMBER] Email:…" at bounding box center [689, 261] width 581 height 0
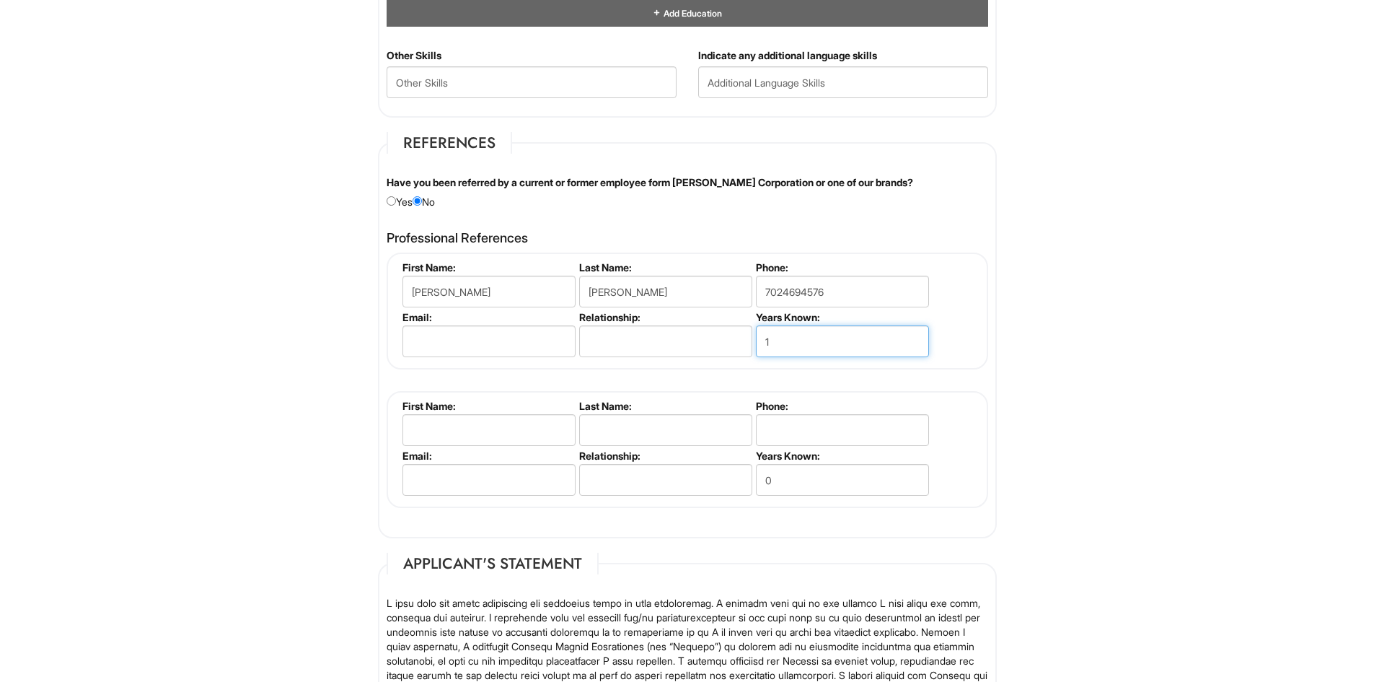
type input "1"
click at [507, 344] on input "email" at bounding box center [489, 341] width 173 height 32
click at [701, 329] on input "text" at bounding box center [665, 341] width 173 height 32
type input "C"
type input "Manager"
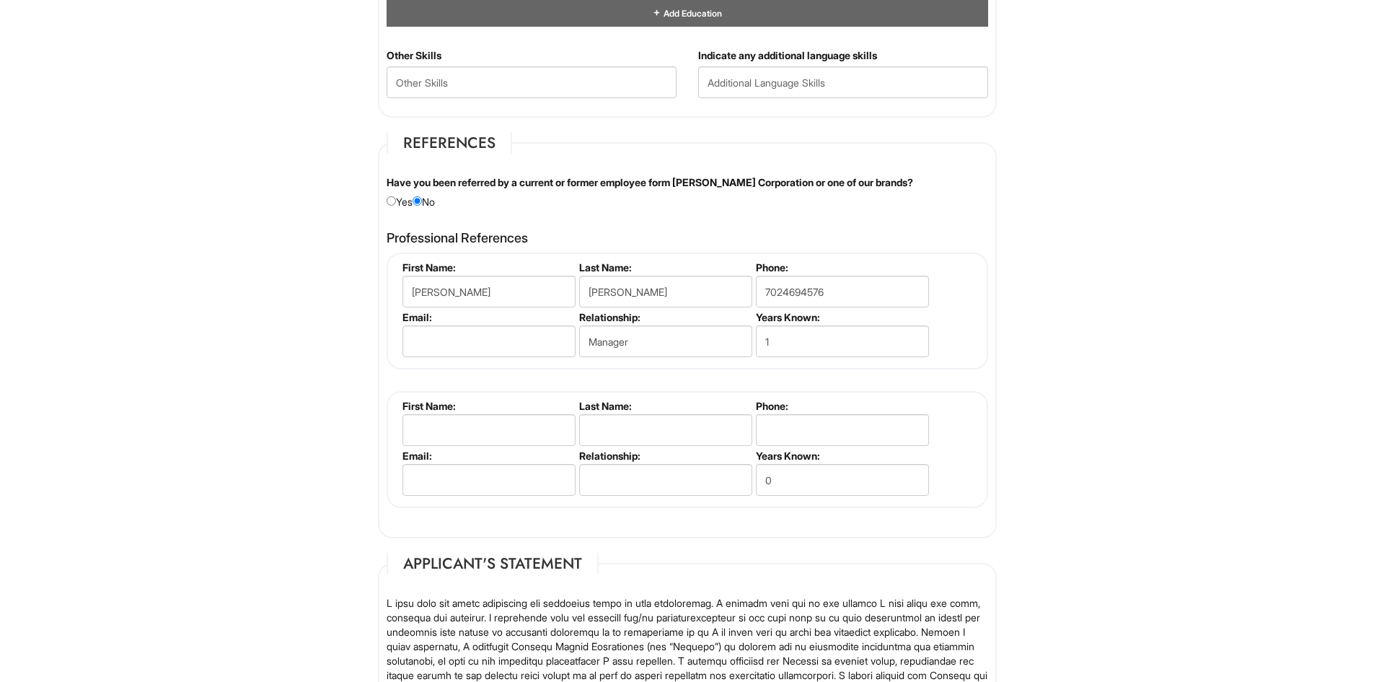
click at [545, 409] on label "First Name:" at bounding box center [488, 406] width 171 height 12
click at [543, 418] on input "text" at bounding box center [489, 430] width 173 height 32
type input "Mia"
click at [677, 424] on input "Vy" at bounding box center [665, 430] width 173 height 32
type input "Vu"
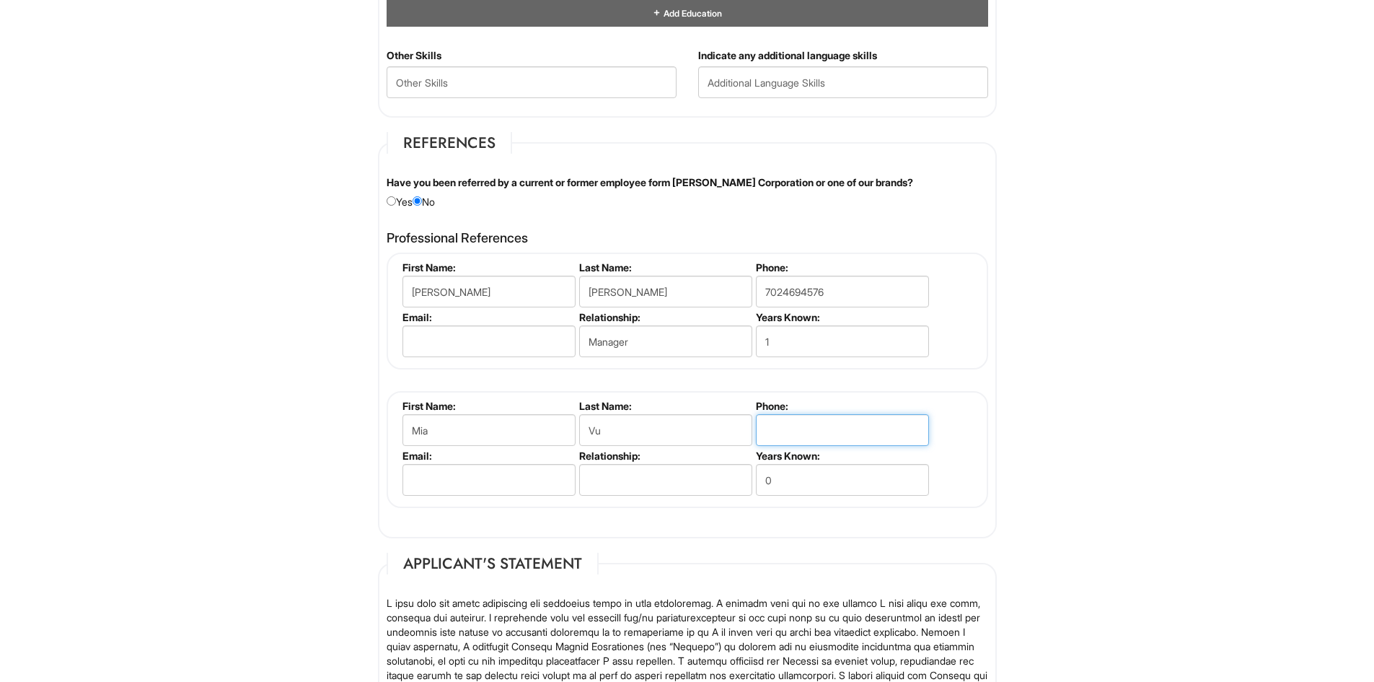
click at [796, 419] on input "tel" at bounding box center [842, 430] width 173 height 32
type input "2404212453"
drag, startPoint x: 820, startPoint y: 479, endPoint x: 712, endPoint y: 480, distance: 108.2
click at [712, 400] on ul "First Name: Mia Last Name: Vu Phone: [PHONE_NUMBER] Email: Relationship: Years …" at bounding box center [689, 400] width 581 height 0
type input "3"
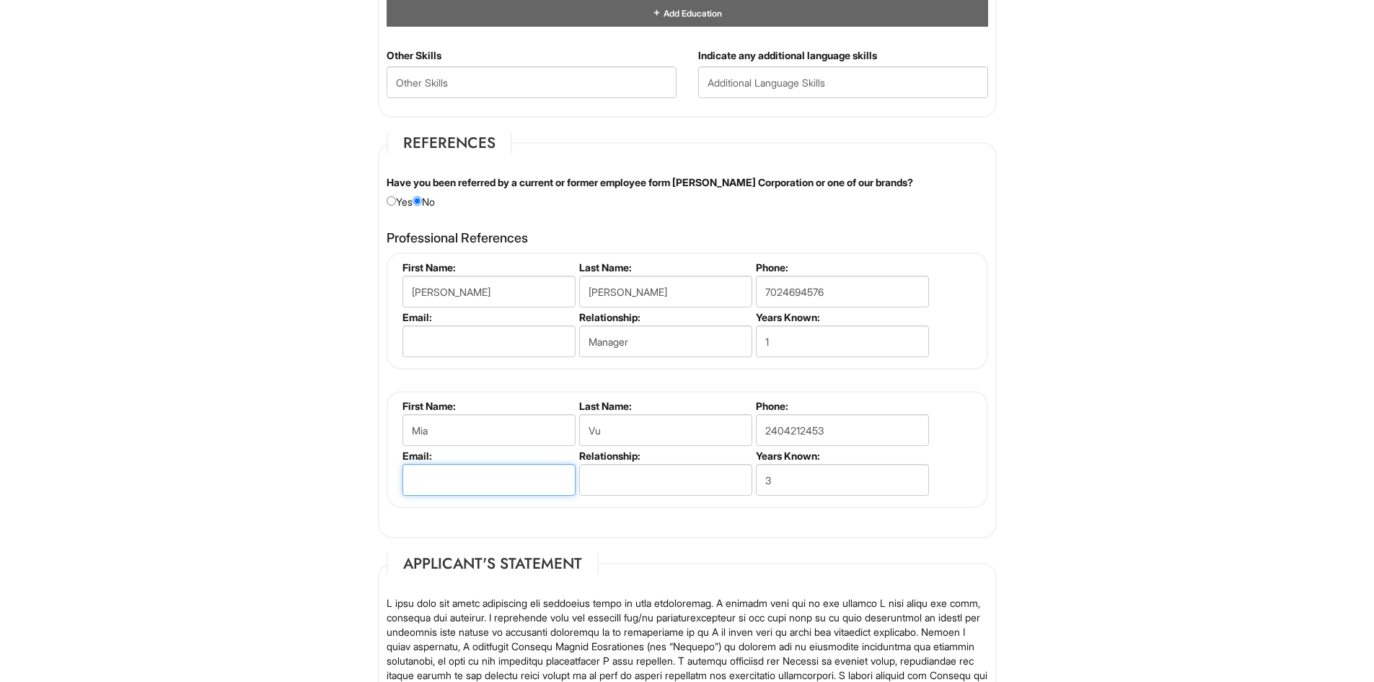
click at [511, 476] on input "email" at bounding box center [489, 480] width 173 height 32
click at [625, 475] on input "text" at bounding box center [665, 480] width 173 height 32
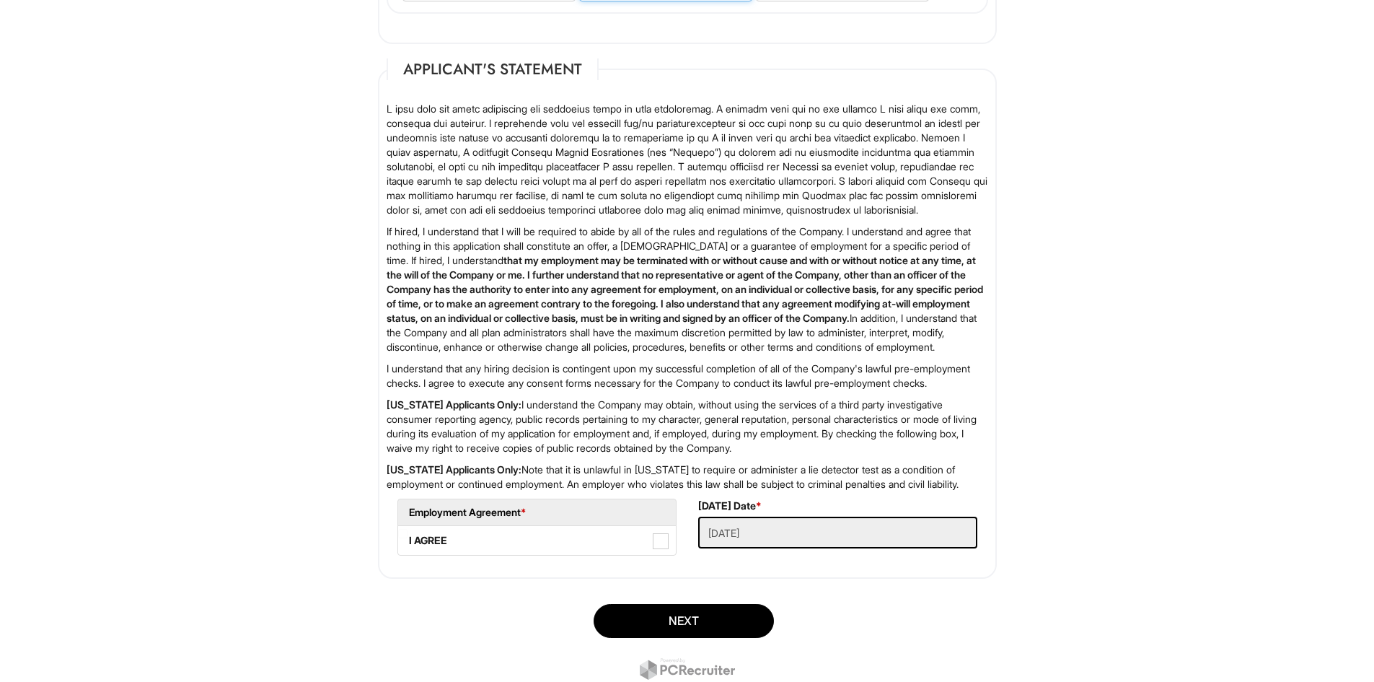
scroll to position [2092, 0]
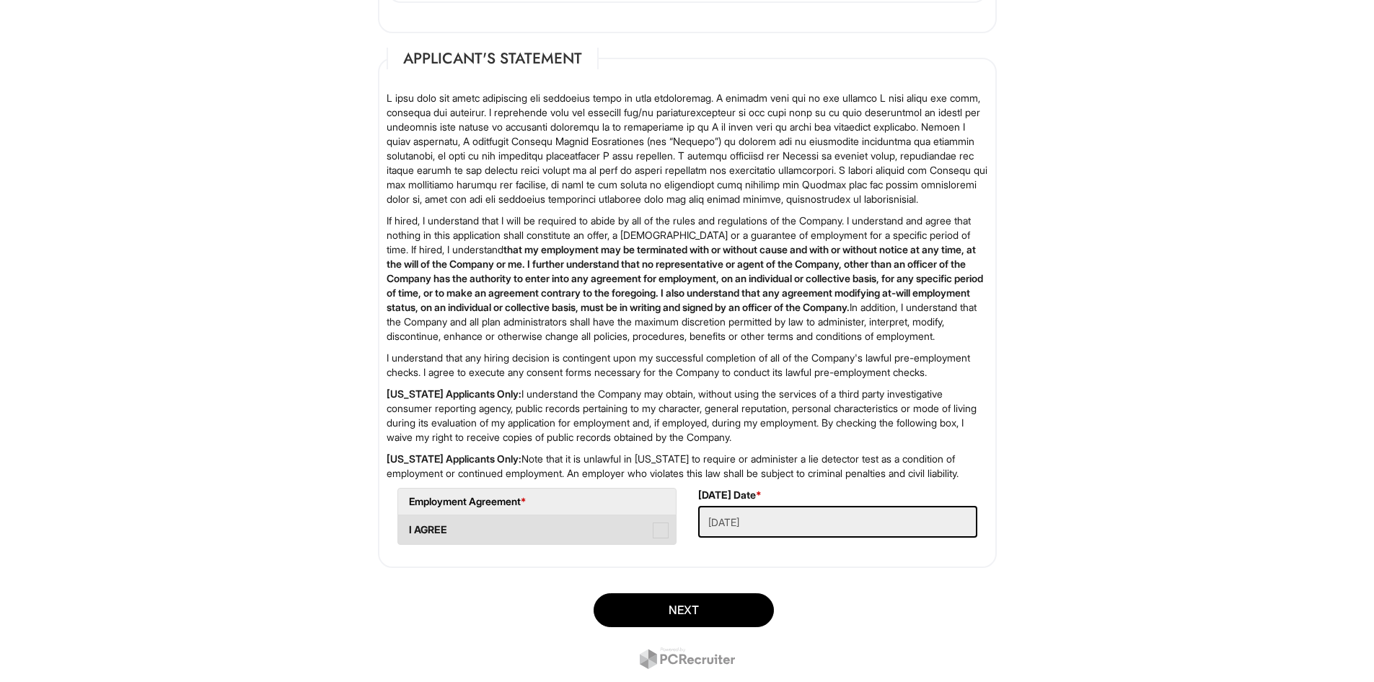
type input "Coworker"
click at [659, 538] on span at bounding box center [661, 530] width 16 height 16
click at [408, 527] on AGREE "I AGREE" at bounding box center [402, 522] width 9 height 9
checkbox AGREE "true"
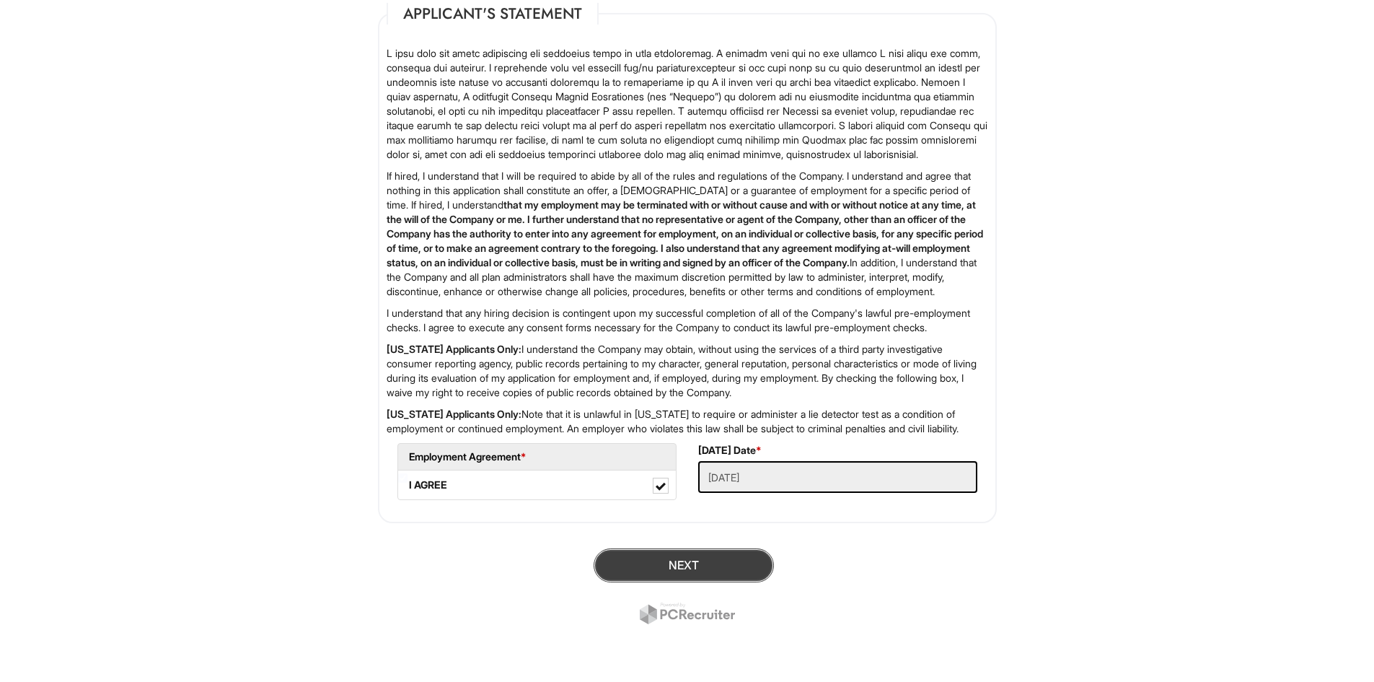
click at [695, 566] on button "Next" at bounding box center [684, 565] width 180 height 34
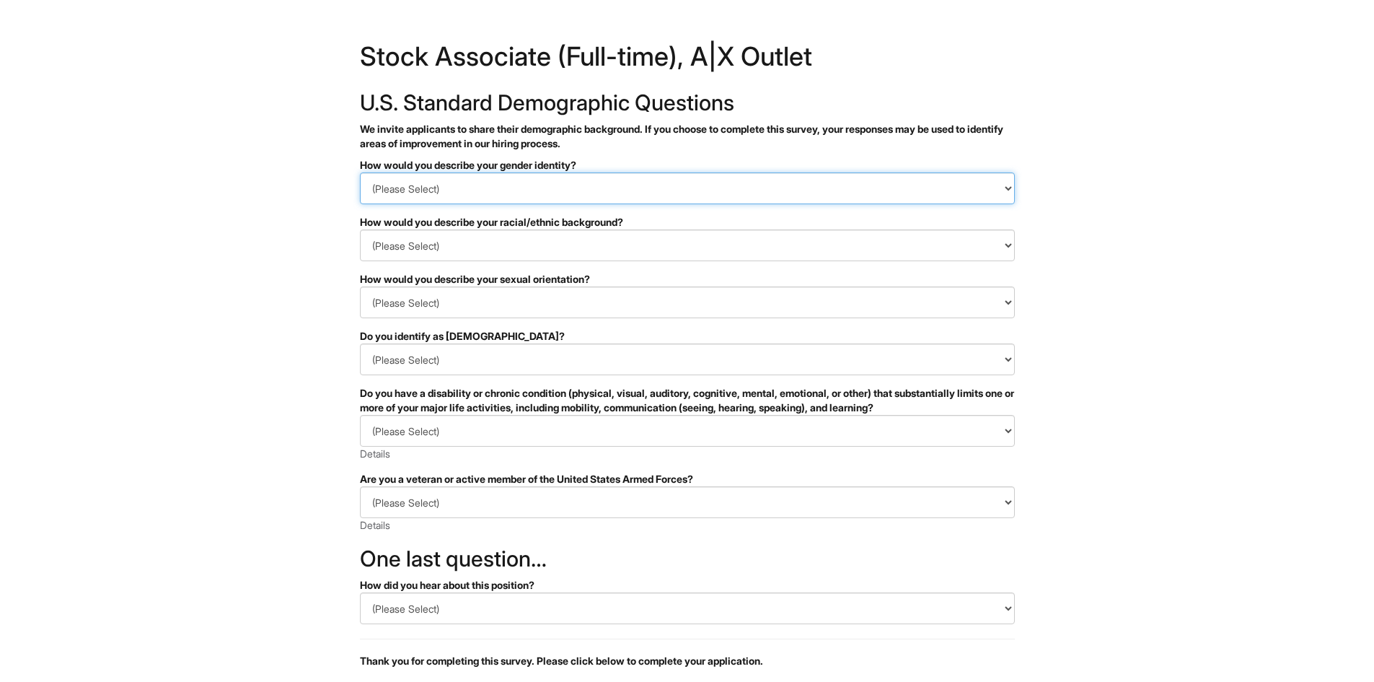
click at [481, 190] on select "(Please Select) Man Woman Non-binary I prefer to self-describe I don't wish to …" at bounding box center [687, 188] width 655 height 32
select select "Man"
click at [360, 172] on select "(Please Select) Man Woman Non-binary I prefer to self-describe I don't wish to …" at bounding box center [687, 188] width 655 height 32
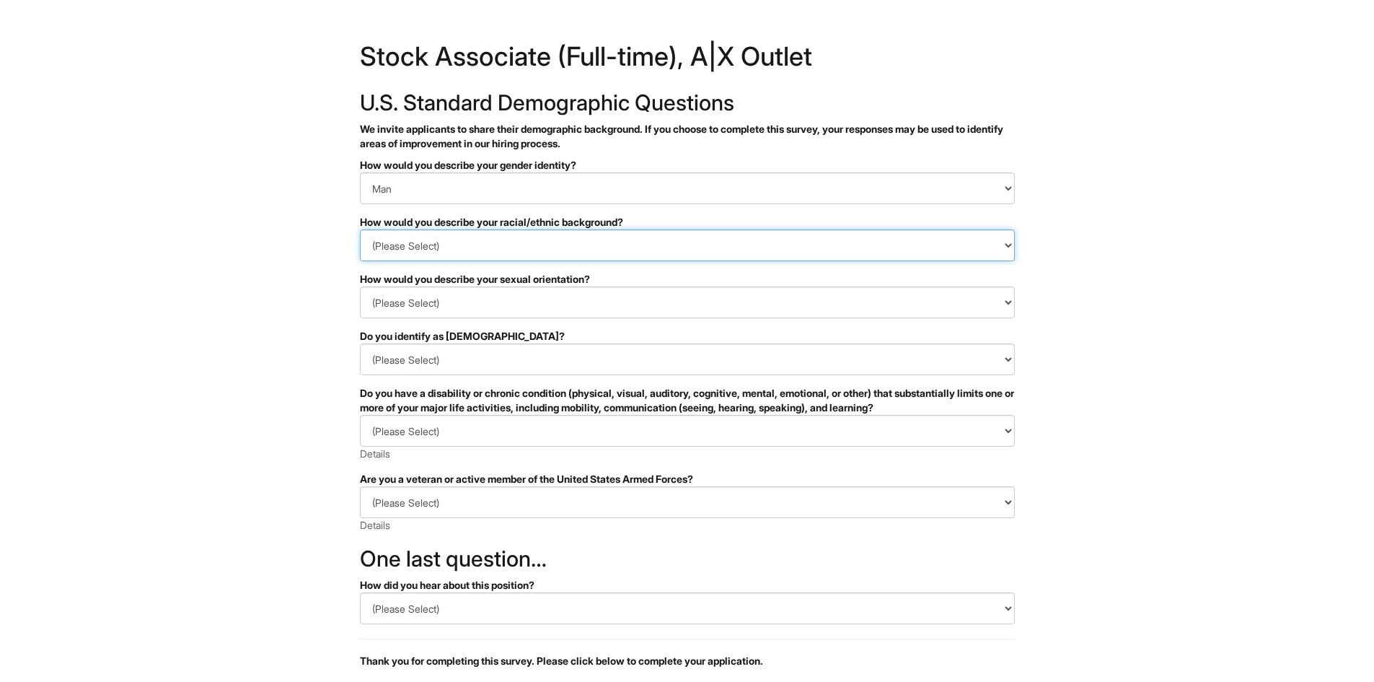
click at [448, 249] on select "(Please Select) Black or of African descent East Asian Hispanic, Latinx or of S…" at bounding box center [687, 245] width 655 height 32
select select "Southeast Asian"
click at [360, 229] on select "(Please Select) Black or of African descent East Asian Hispanic, Latinx or of S…" at bounding box center [687, 245] width 655 height 32
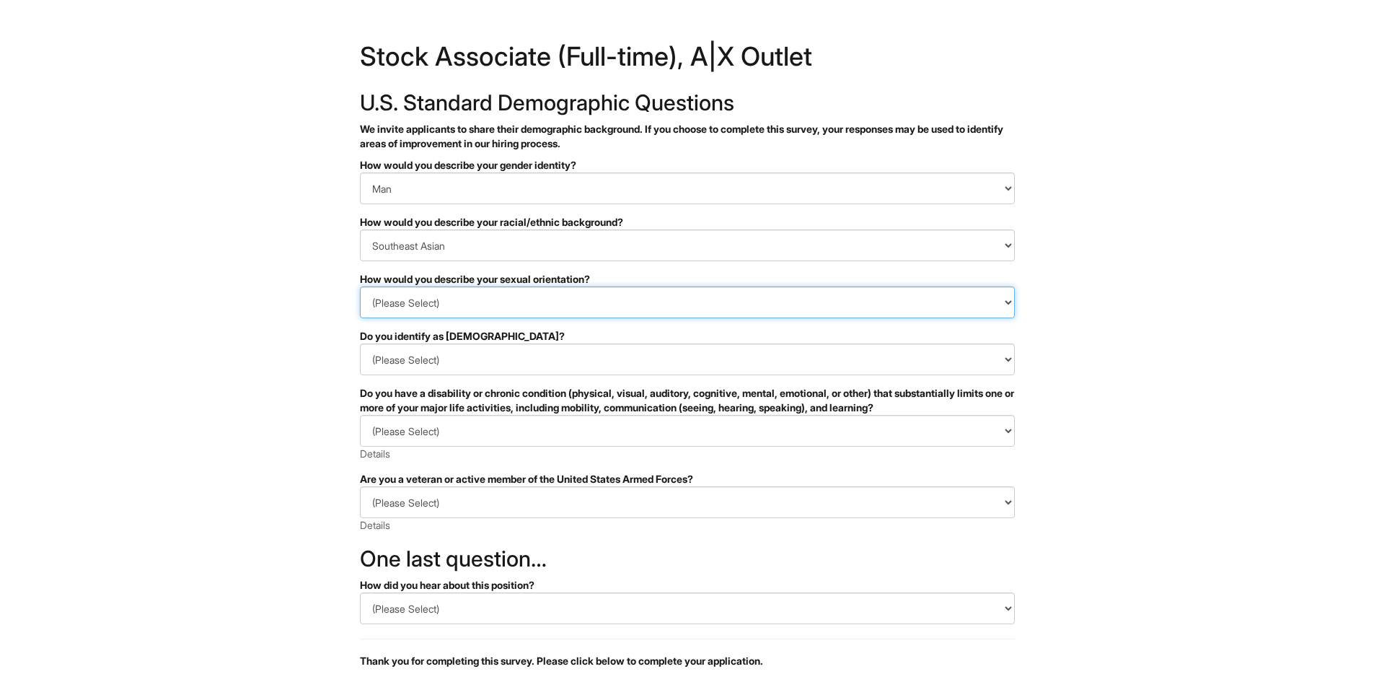
click at [458, 304] on select "(Please Select) Asexual Bisexual and/or pansexual Gay Heterosexual Lesbian Quee…" at bounding box center [687, 302] width 655 height 32
select select "Gay"
click at [360, 286] on select "(Please Select) Asexual Bisexual and/or pansexual Gay Heterosexual Lesbian Quee…" at bounding box center [687, 302] width 655 height 32
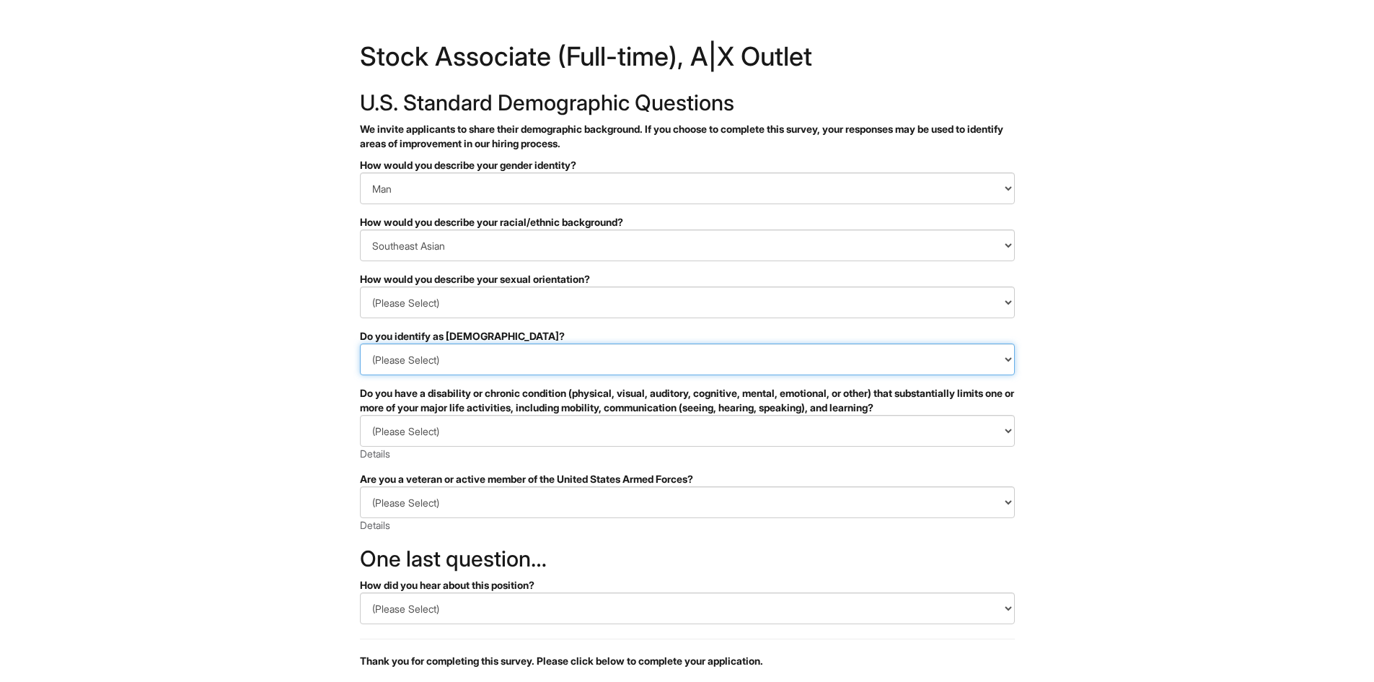
click at [447, 360] on select "(Please Select) Yes No I prefer to self-describe I don't wish to answer" at bounding box center [687, 359] width 655 height 32
select select "No"
click at [360, 343] on select "(Please Select) Yes No I prefer to self-describe I don't wish to answer" at bounding box center [687, 359] width 655 height 32
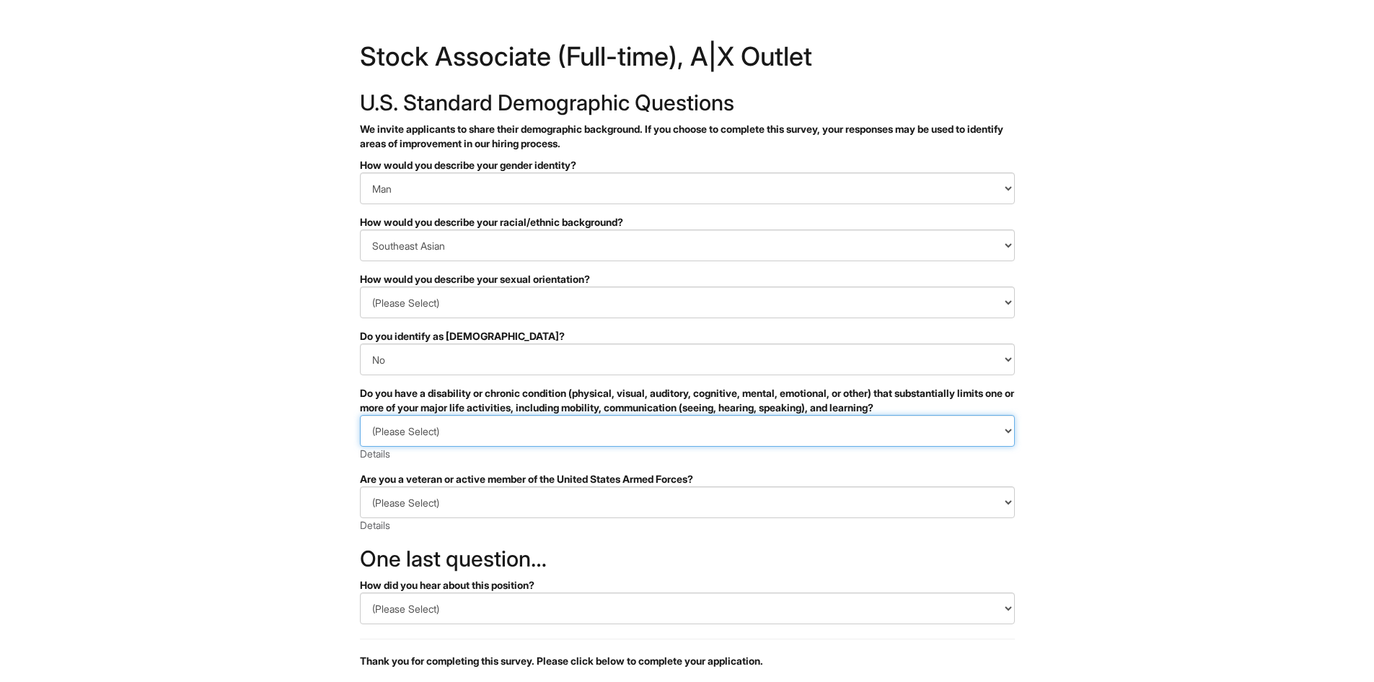
click at [431, 429] on select "(Please Select) YES, I HAVE A DISABILITY (or previously had a disability) NO, I…" at bounding box center [687, 431] width 655 height 32
select select "NO, I DON'T HAVE A DISABILITY"
click at [360, 415] on select "(Please Select) YES, I HAVE A DISABILITY (or previously had a disability) NO, I…" at bounding box center [687, 431] width 655 height 32
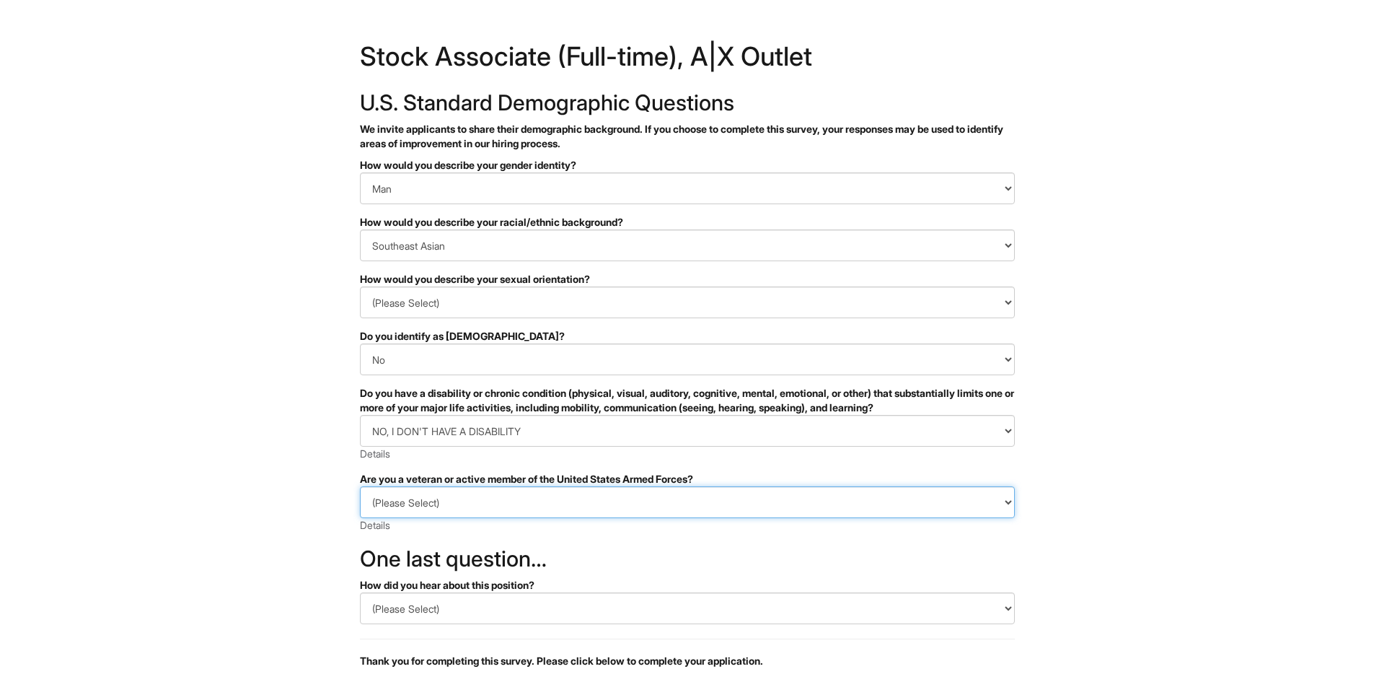
click at [465, 491] on select "(Please Select) I IDENTIFY AS ONE OR MORE OF THE CLASSIFICATIONS OF PROTECTED V…" at bounding box center [687, 502] width 655 height 32
select select "I AM NOT A PROTECTED VETERAN"
click at [360, 486] on select "(Please Select) I IDENTIFY AS ONE OR MORE OF THE CLASSIFICATIONS OF PROTECTED V…" at bounding box center [687, 502] width 655 height 32
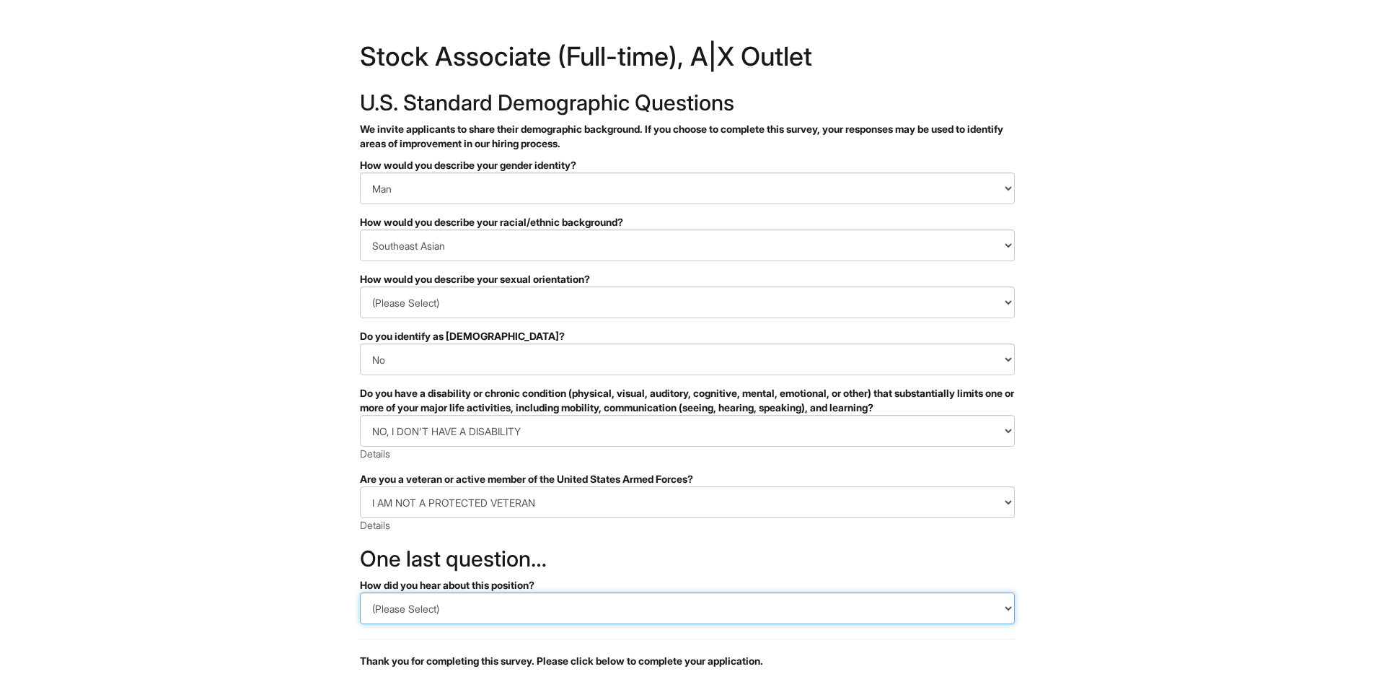
click at [446, 605] on select "(Please Select) CareerBuilder Indeed LinkedIn Monster Referral Other" at bounding box center [687, 608] width 655 height 32
select select "LinkedIn"
click at [360, 592] on select "(Please Select) CareerBuilder Indeed LinkedIn Monster Referral Other" at bounding box center [687, 608] width 655 height 32
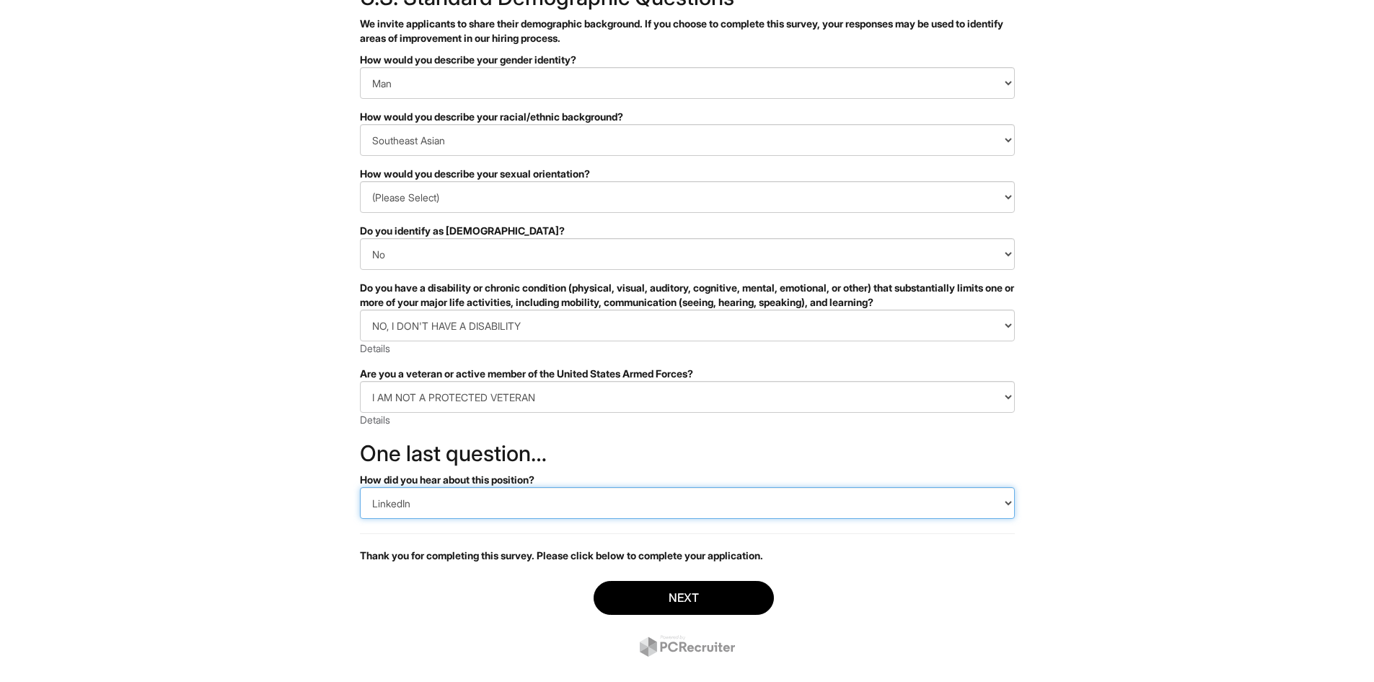
scroll to position [131, 0]
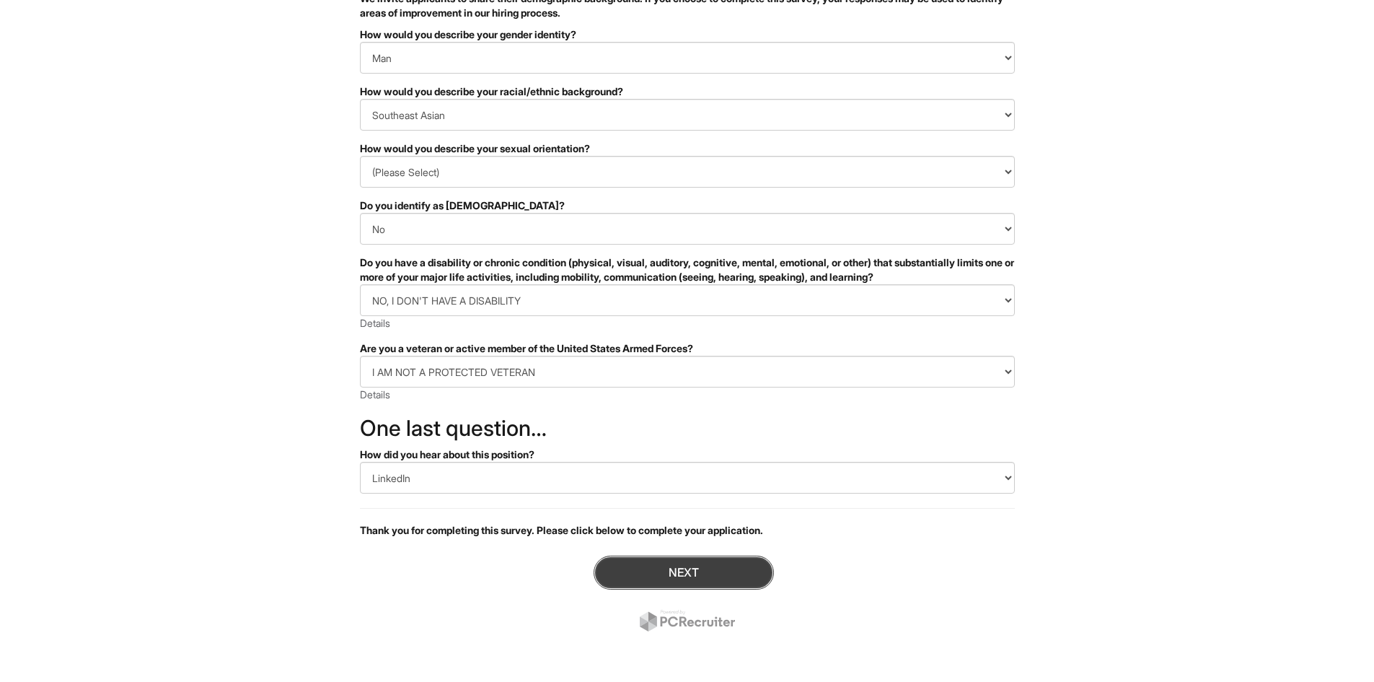
click at [641, 582] on button "Next" at bounding box center [684, 572] width 180 height 34
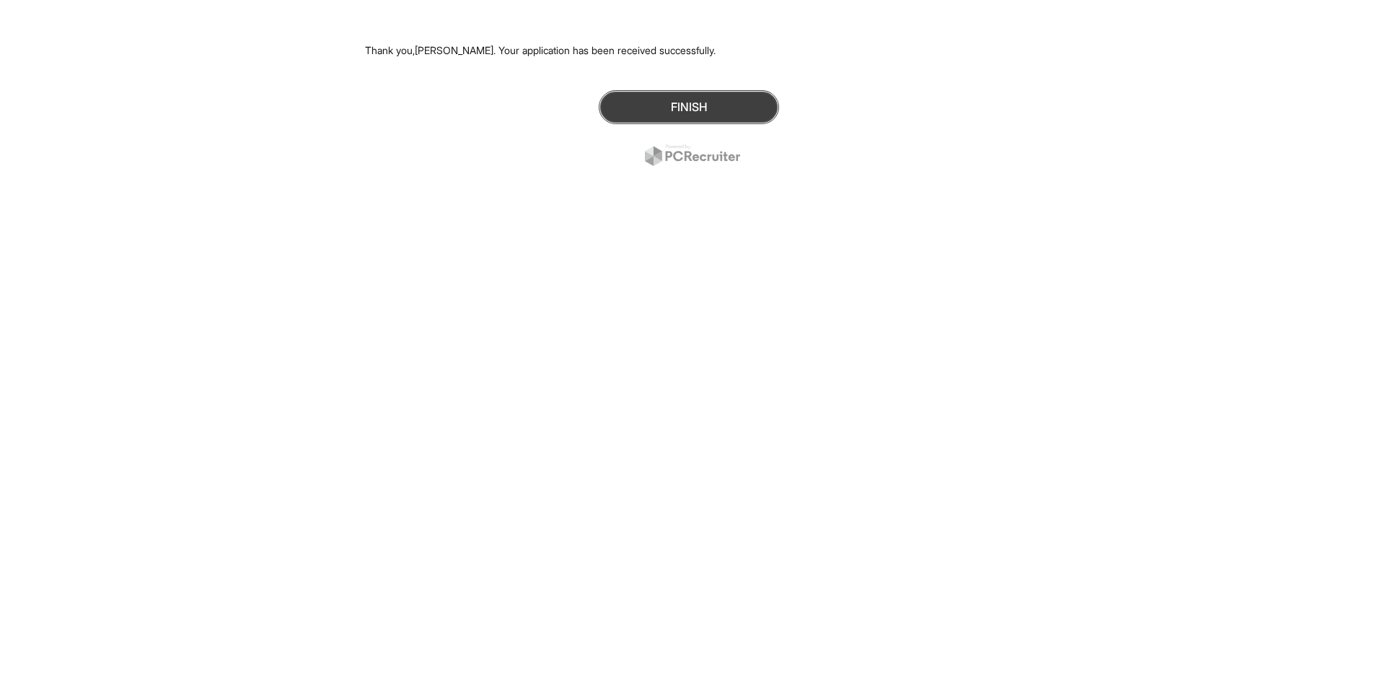
click at [654, 101] on button "Finish" at bounding box center [689, 107] width 180 height 34
